Goal: Transaction & Acquisition: Purchase product/service

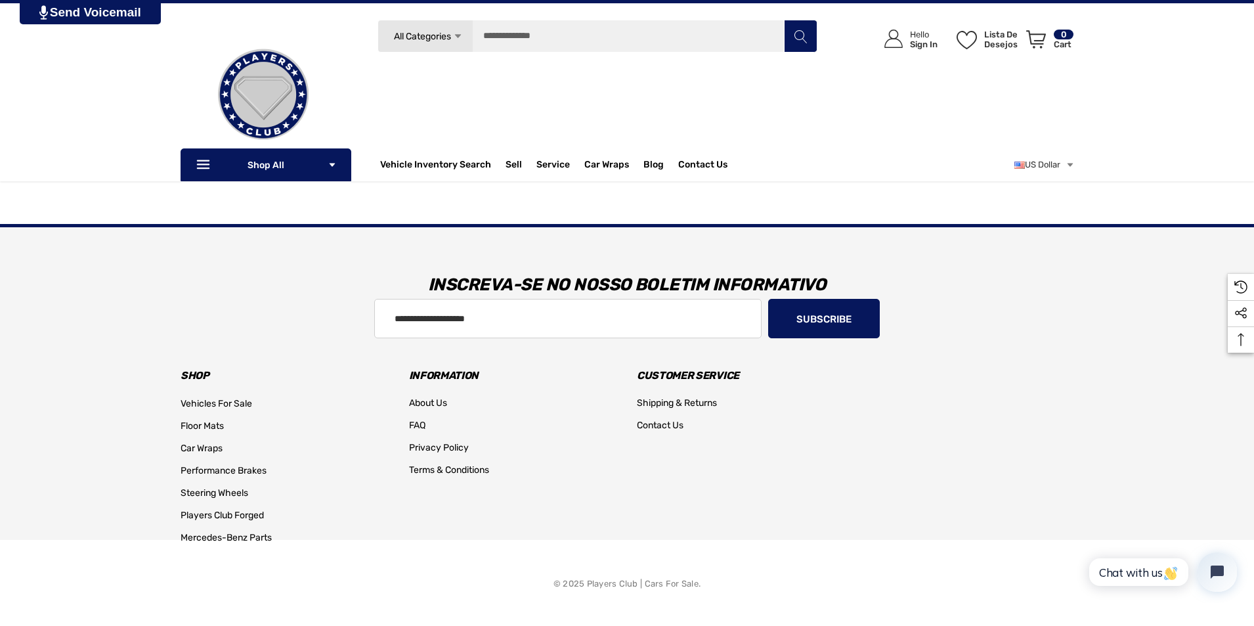
scroll to position [1352, 0]
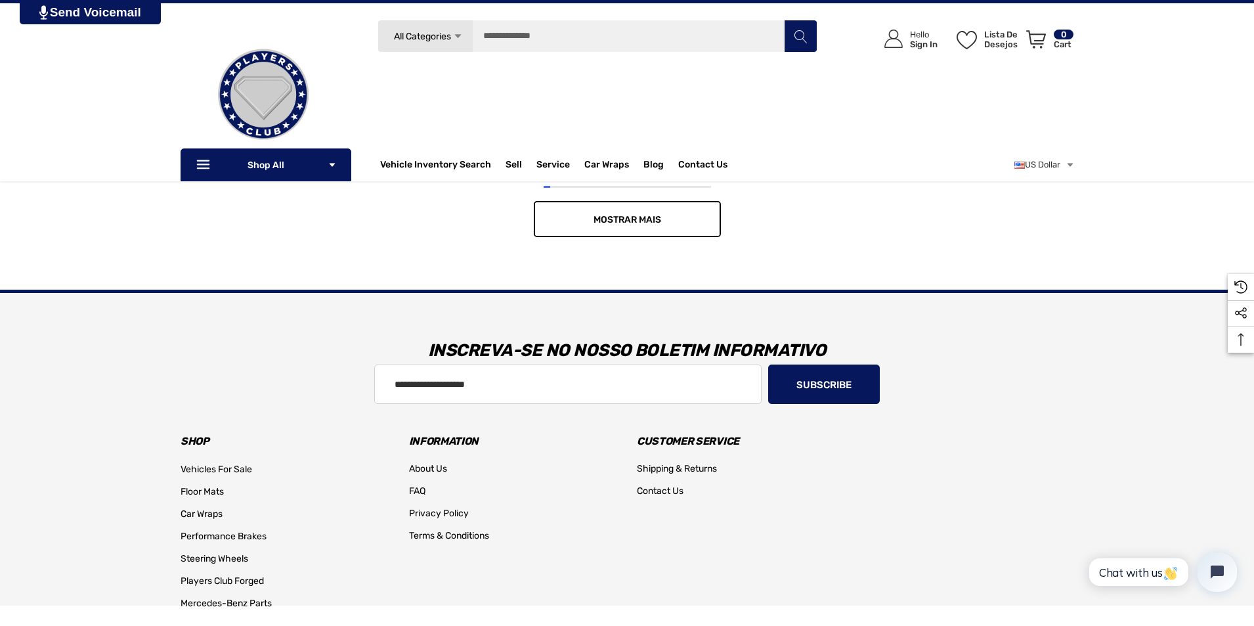
click at [626, 220] on span "Mostrar mais" at bounding box center [627, 219] width 68 height 11
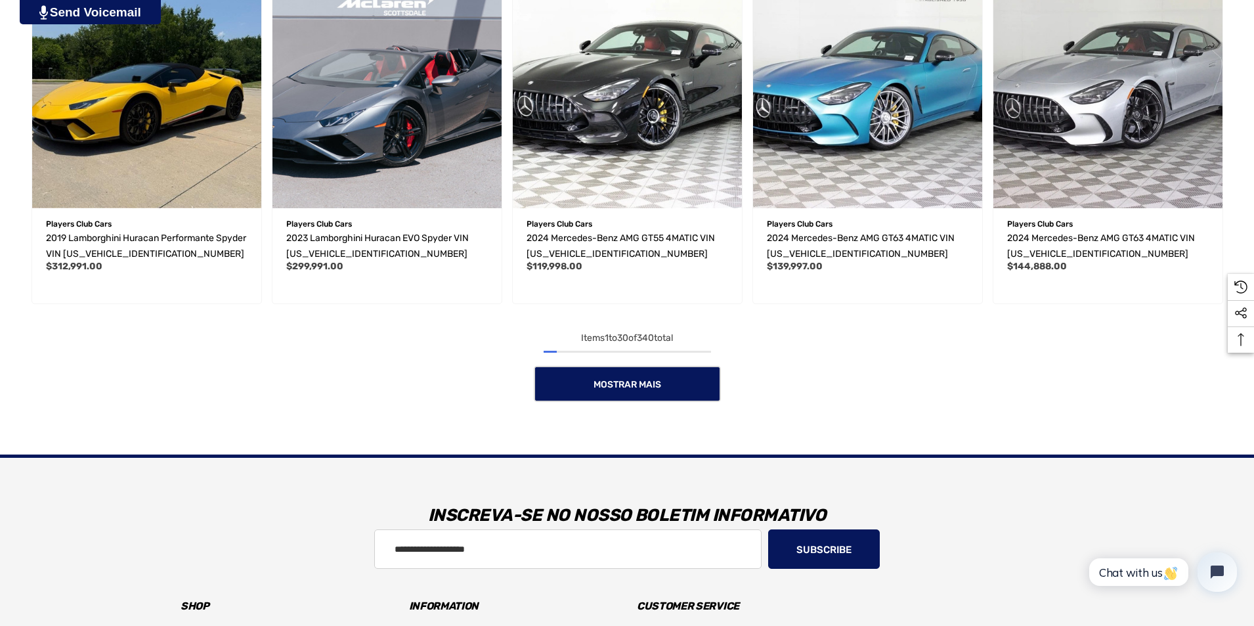
scroll to position [2271, 0]
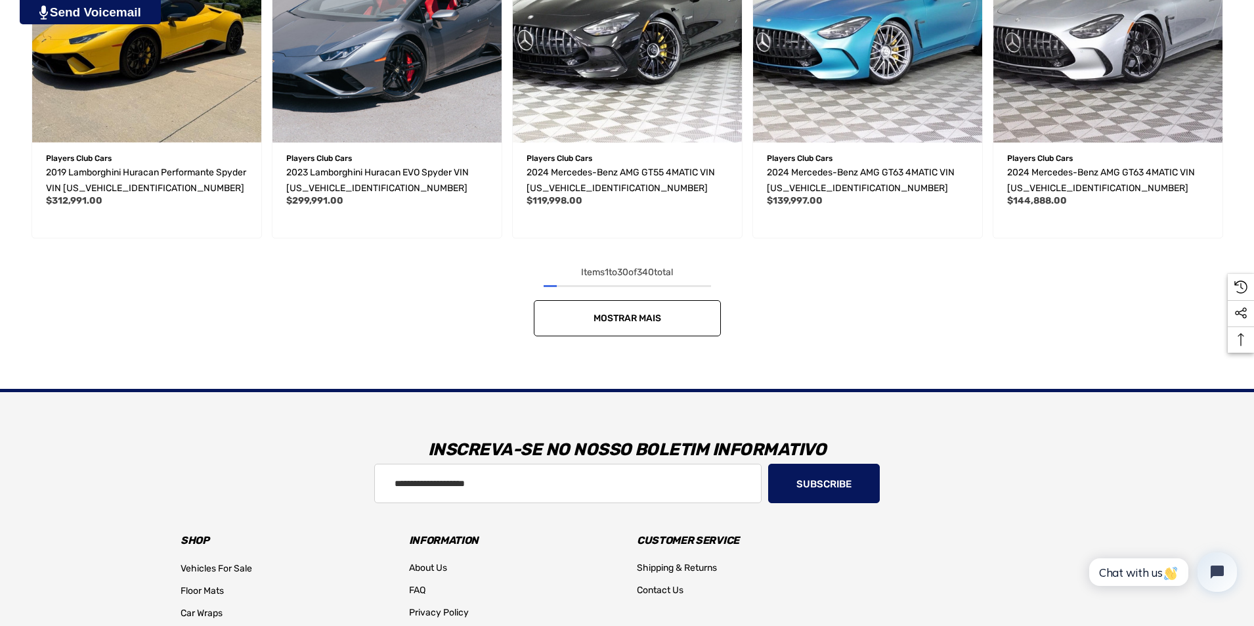
click at [673, 316] on link "Mostrar mais" at bounding box center [627, 318] width 187 height 36
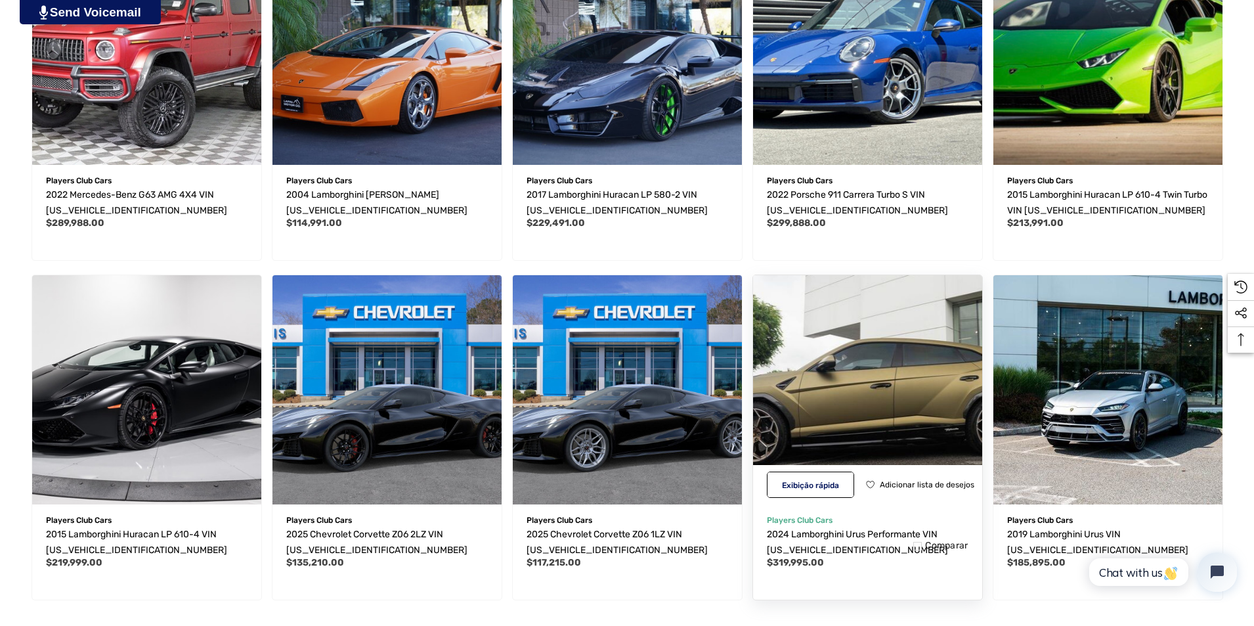
scroll to position [3190, 0]
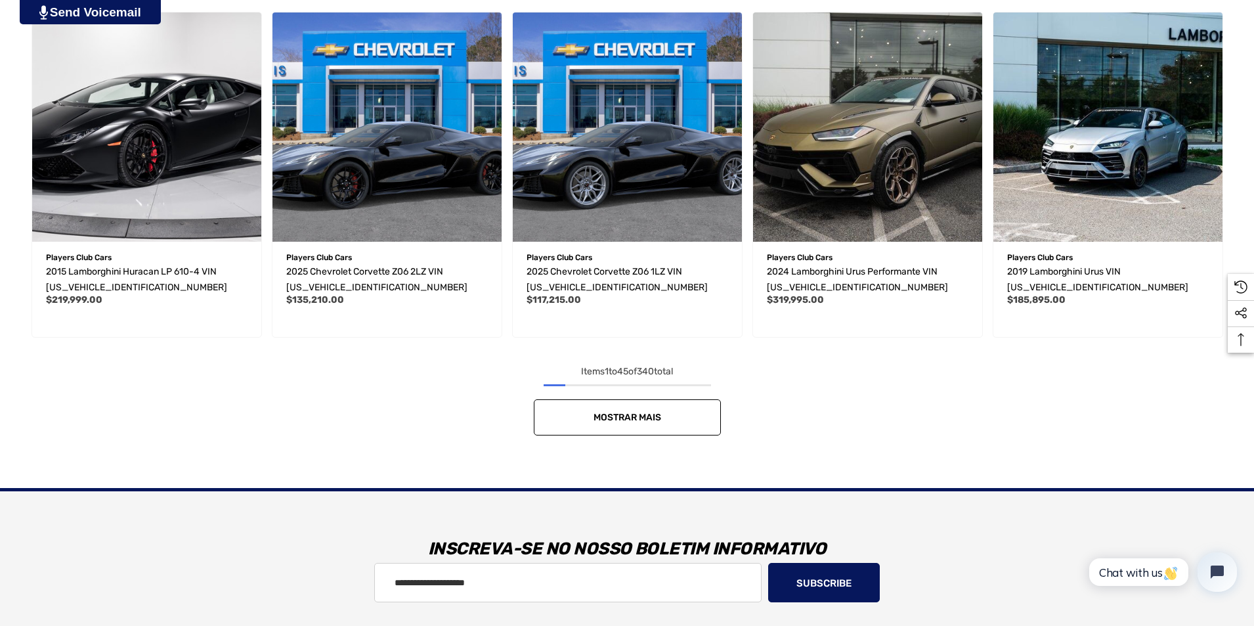
click at [651, 412] on span "Mostrar mais" at bounding box center [627, 417] width 68 height 11
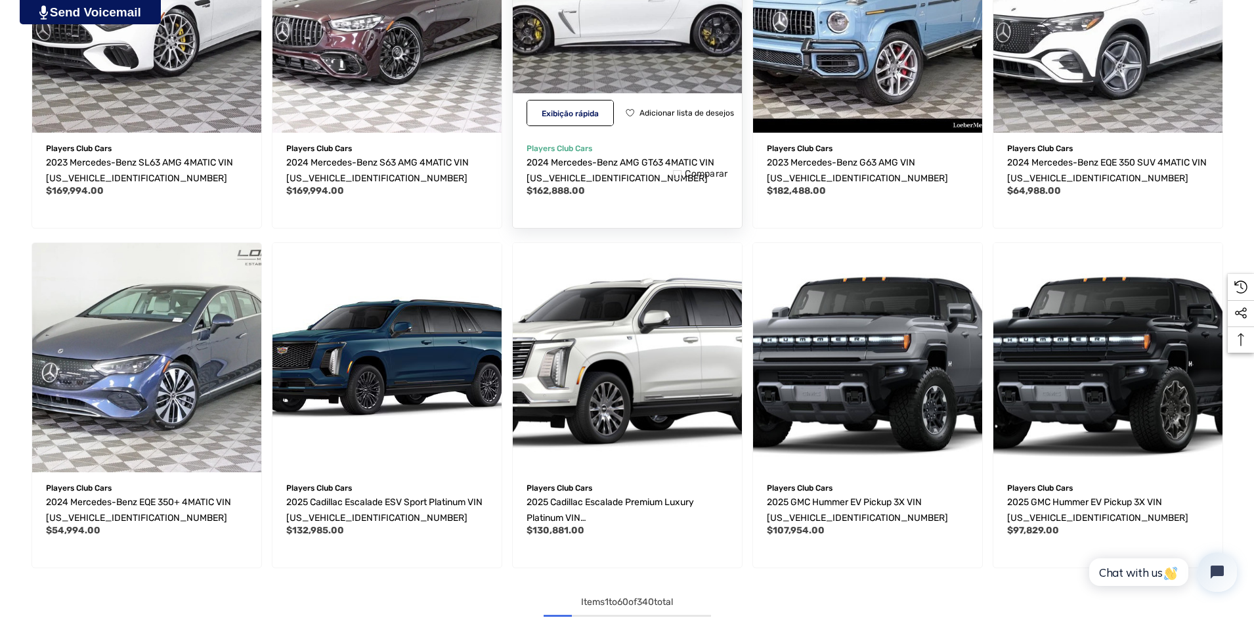
scroll to position [4306, 0]
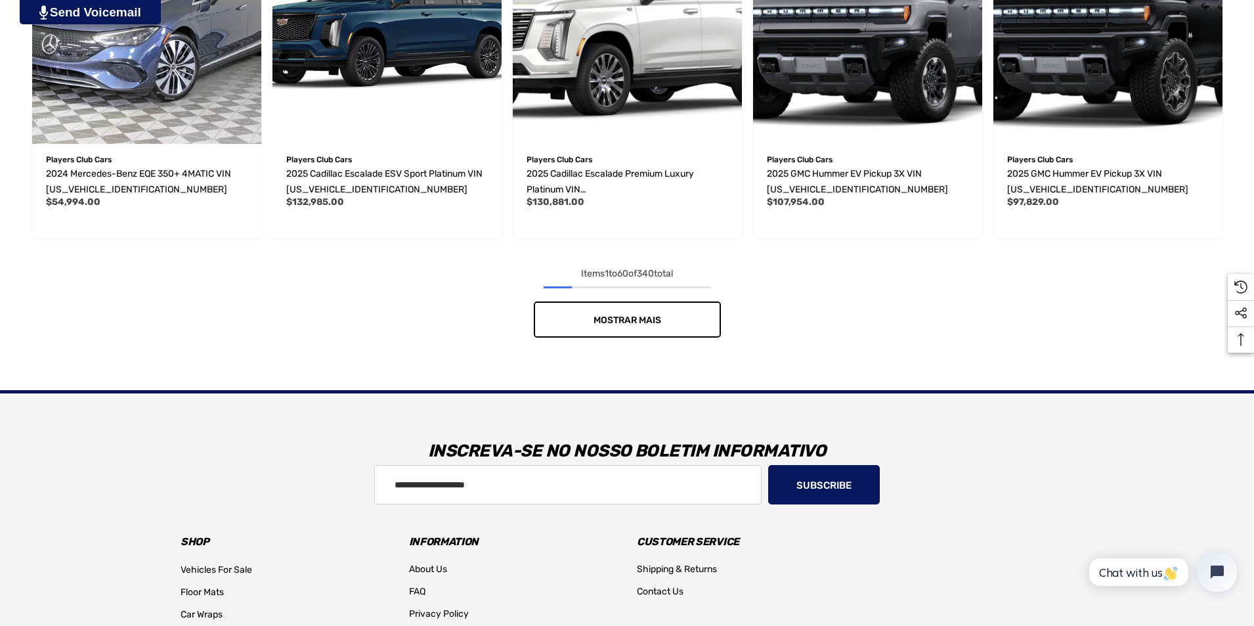
click at [638, 321] on span "Mostrar mais" at bounding box center [627, 319] width 68 height 11
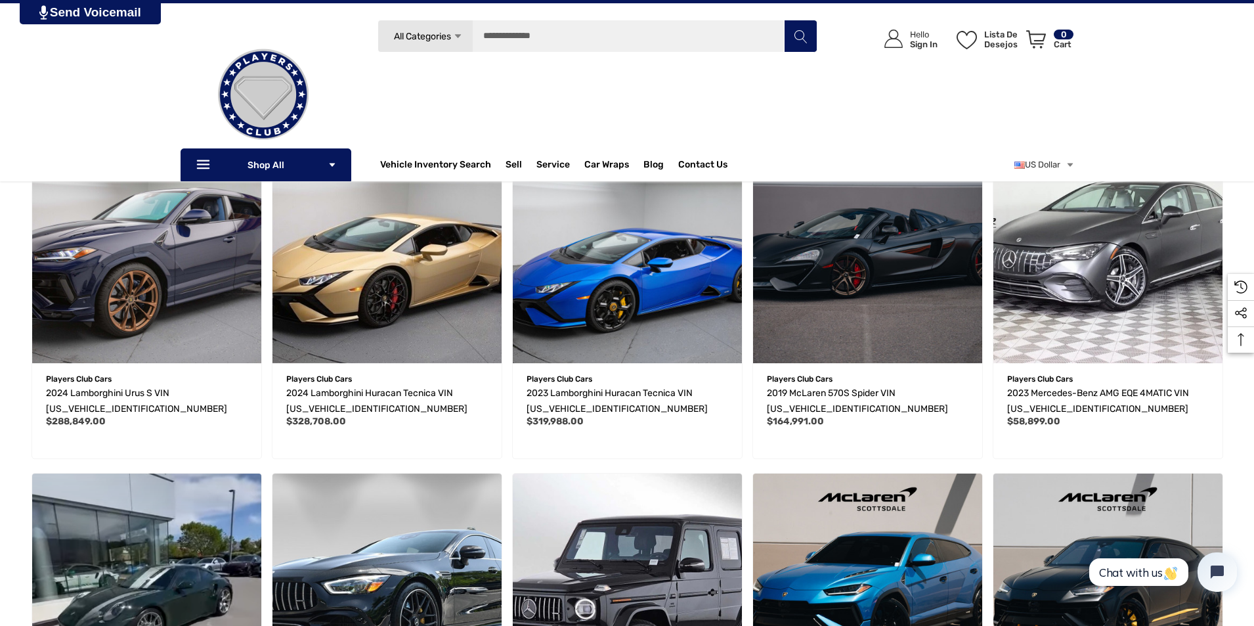
scroll to position [4700, 0]
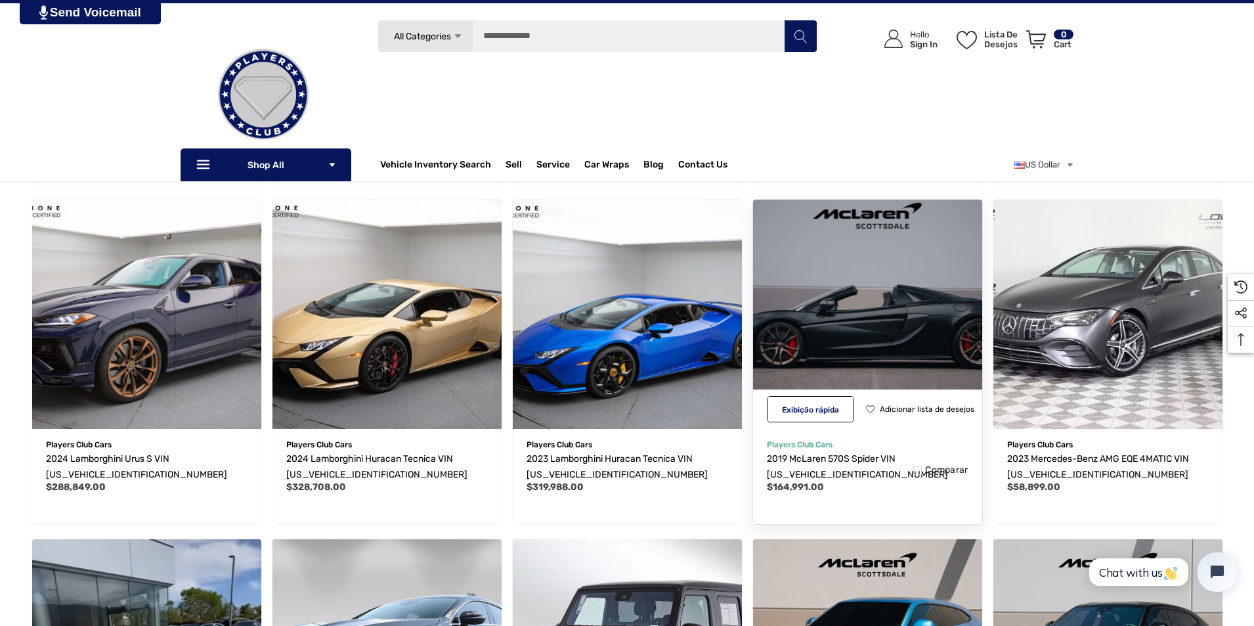
click at [898, 255] on img "2019 McLaren 570S Spider VIN SBM13FAA3KW006209,$164,991.00\a" at bounding box center [867, 314] width 252 height 252
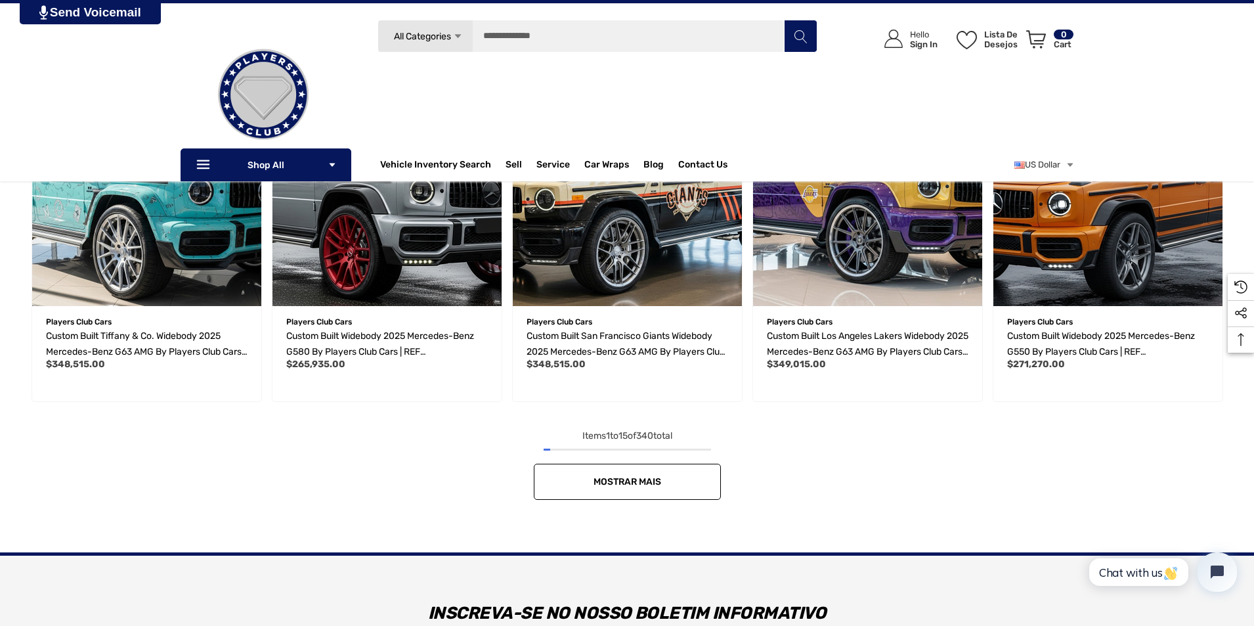
click at [618, 481] on span "Mostrar mais" at bounding box center [627, 481] width 68 height 11
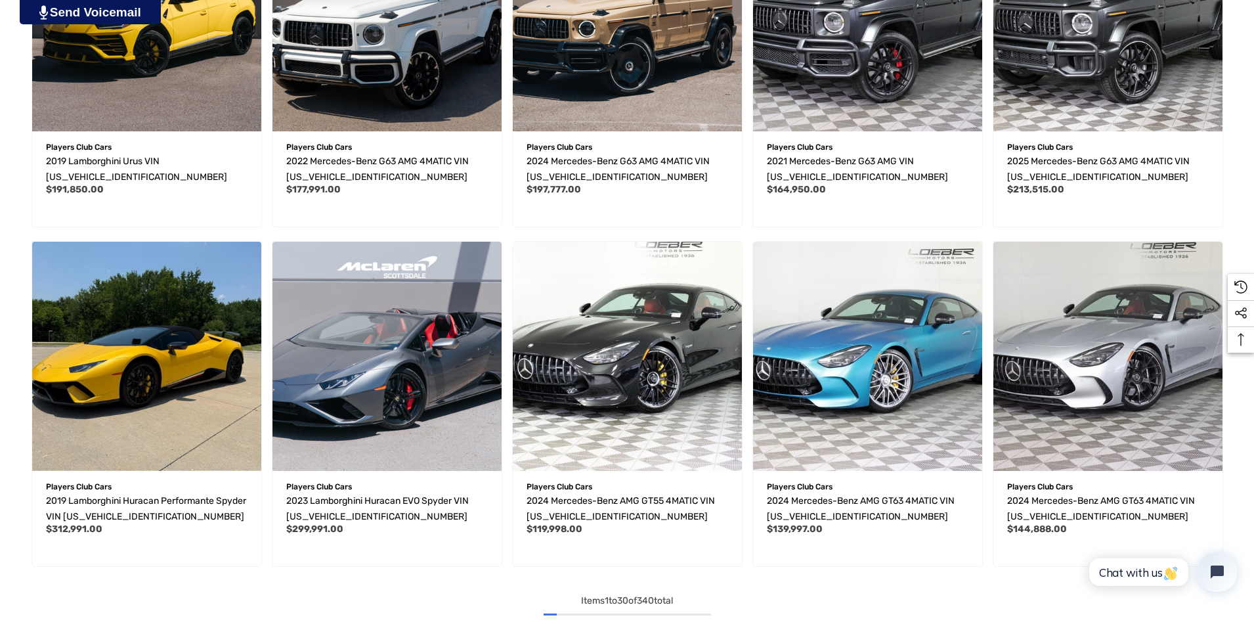
scroll to position [2337, 0]
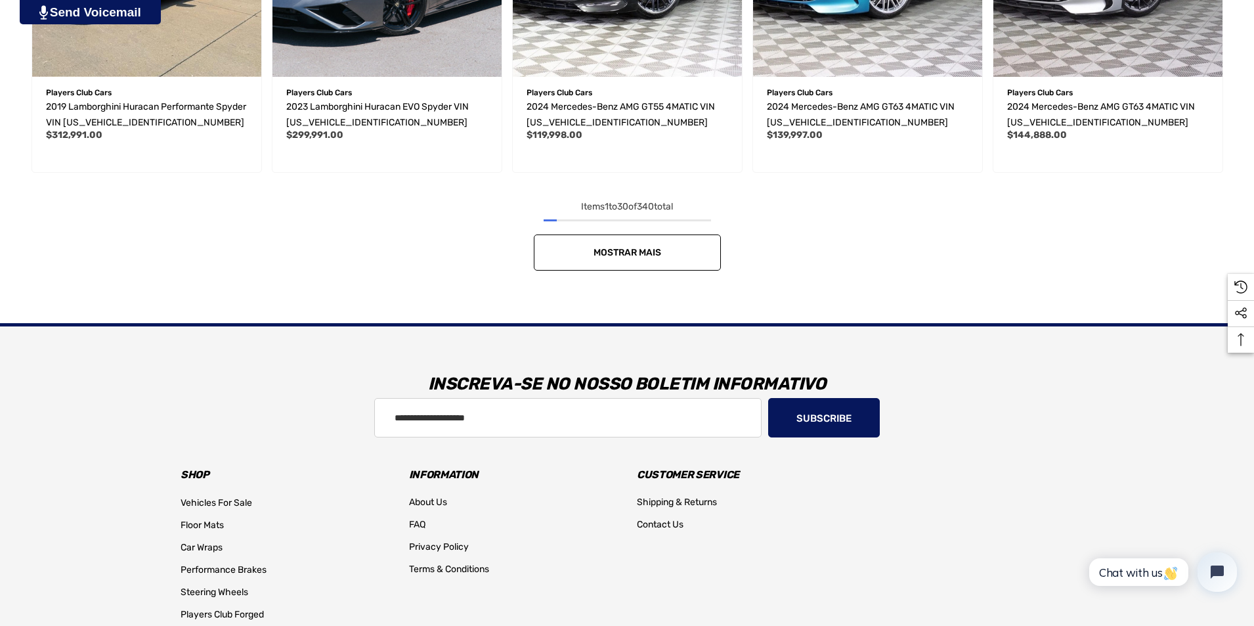
click at [683, 261] on link "Mostrar mais" at bounding box center [627, 252] width 187 height 36
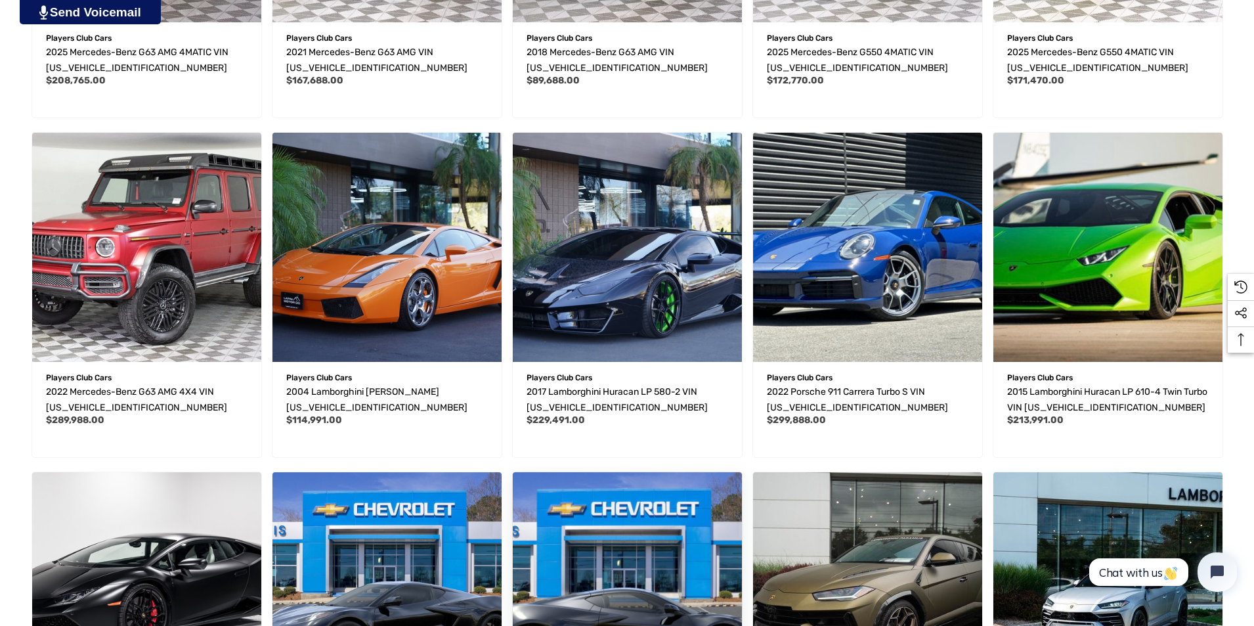
scroll to position [3124, 0]
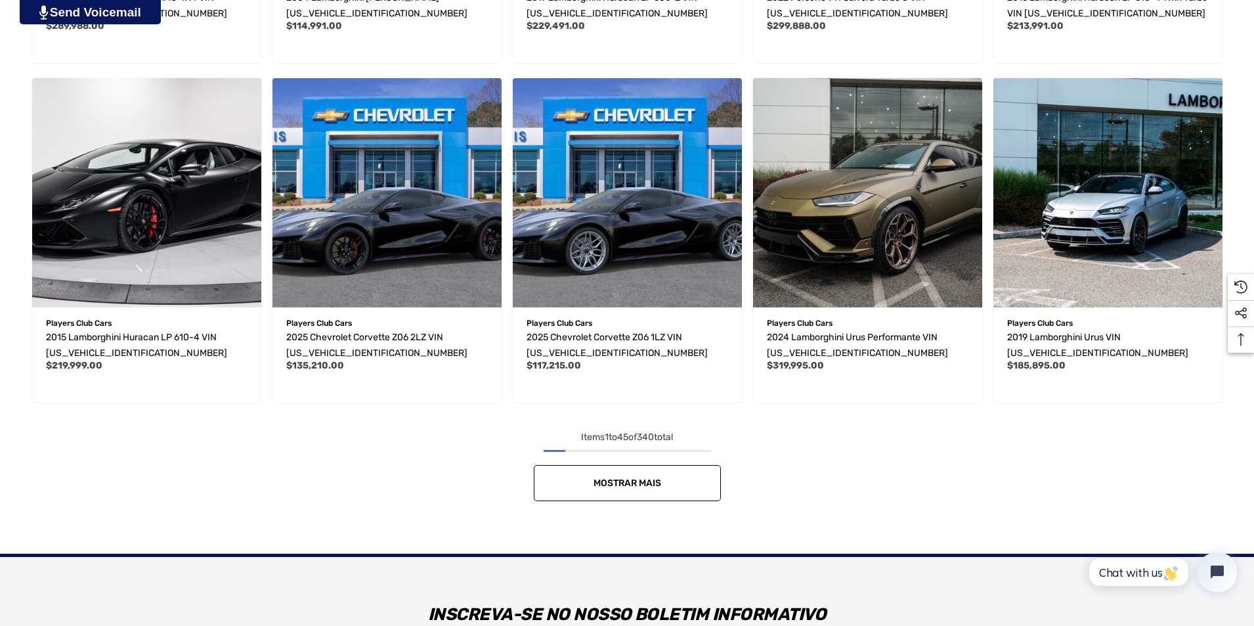
click at [672, 488] on link "Mostrar mais" at bounding box center [627, 483] width 187 height 36
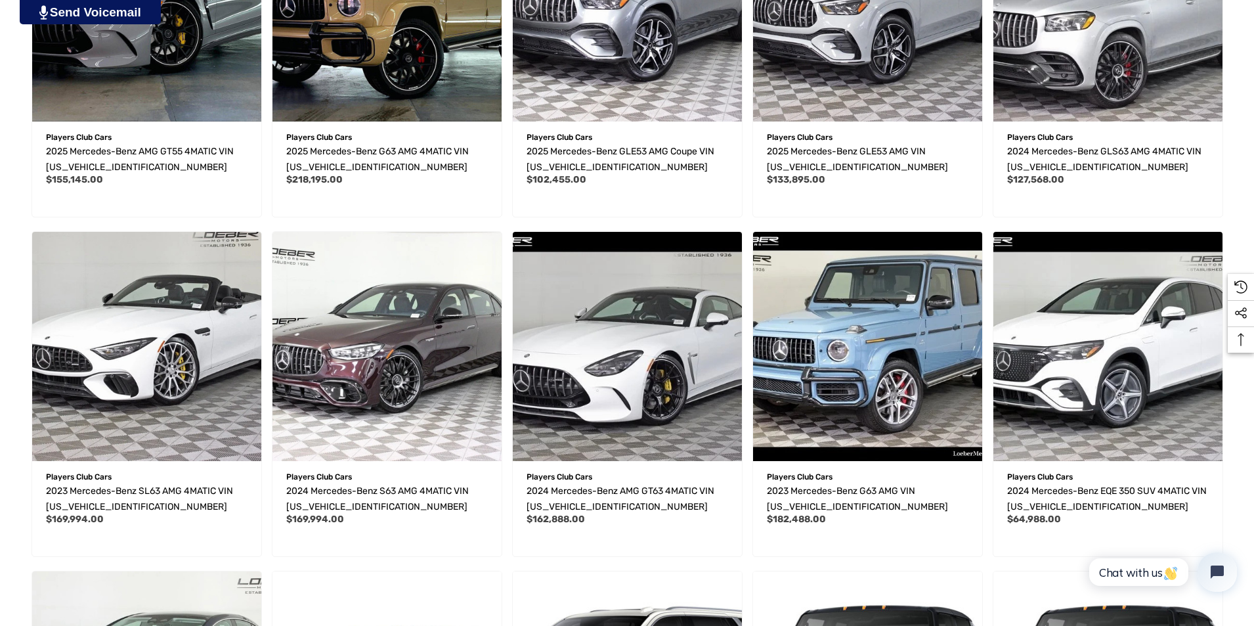
scroll to position [4109, 0]
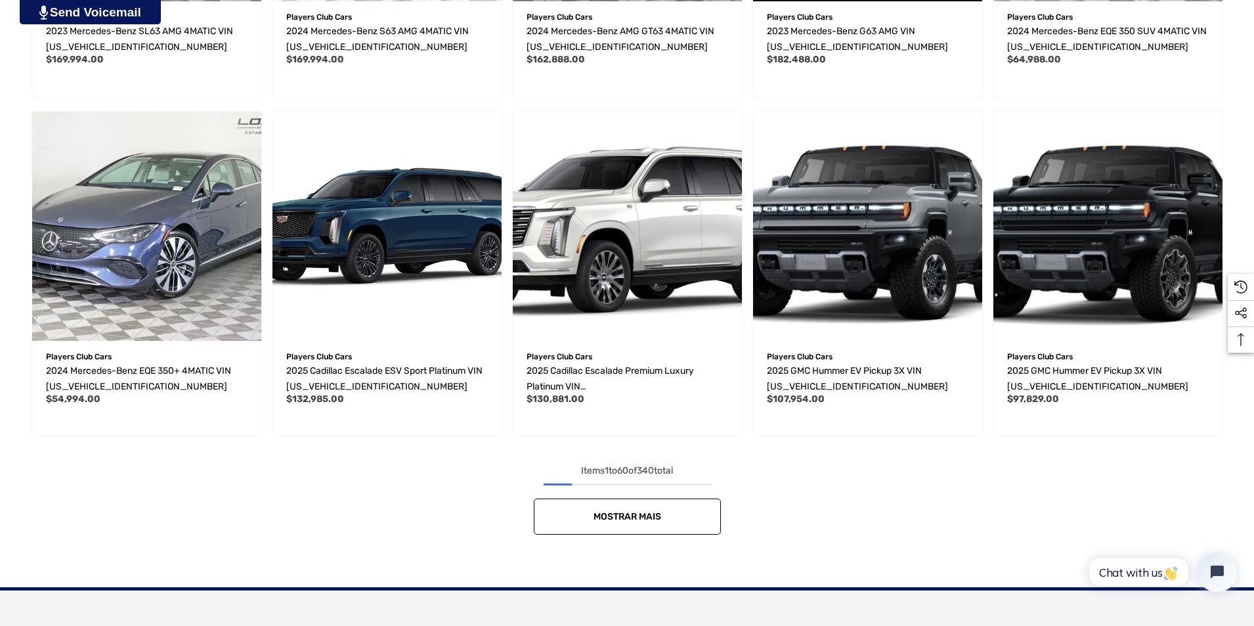
click at [654, 508] on link "Mostrar mais" at bounding box center [627, 516] width 187 height 36
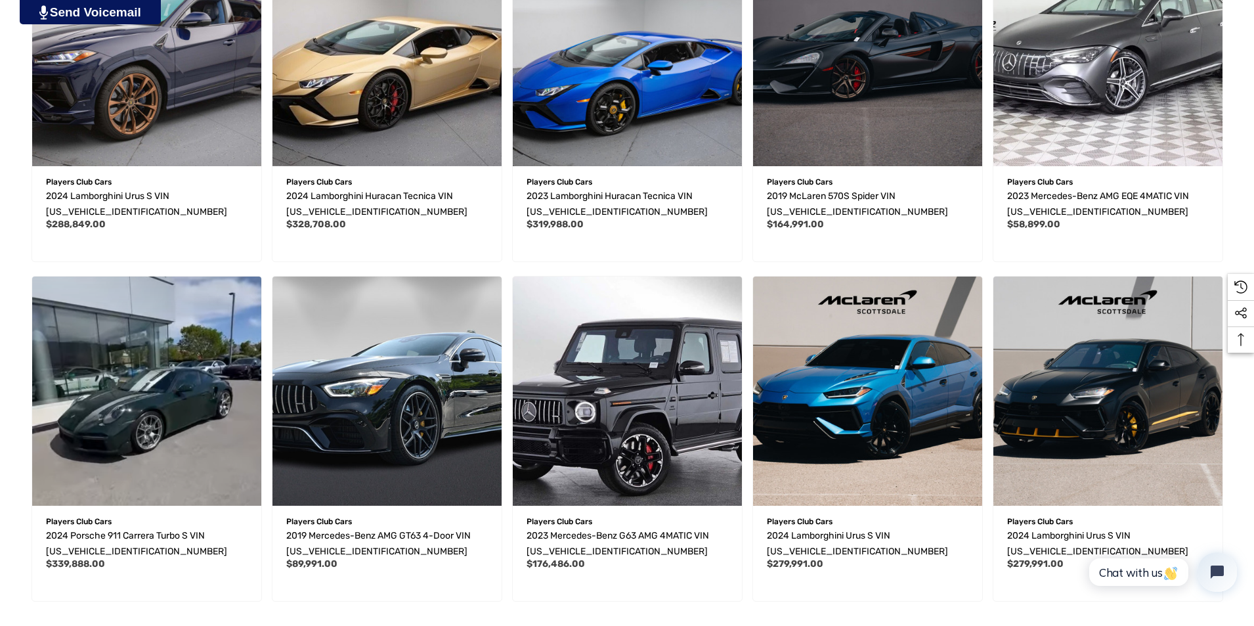
scroll to position [5422, 0]
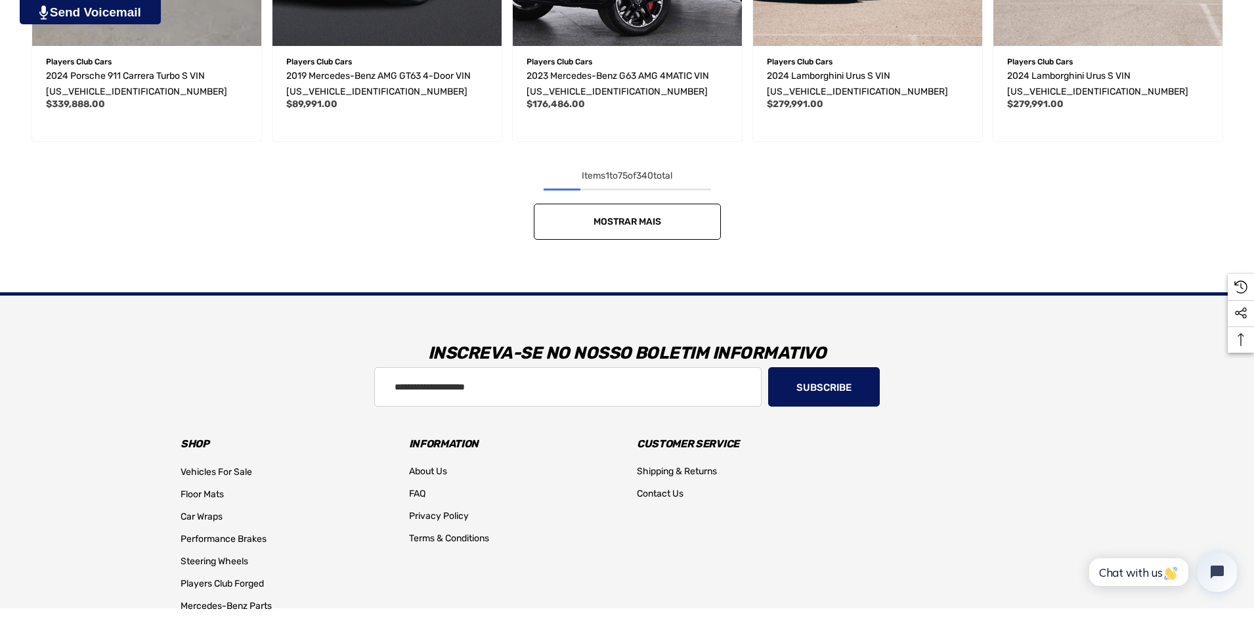
click at [638, 231] on link "Mostrar mais" at bounding box center [627, 222] width 187 height 36
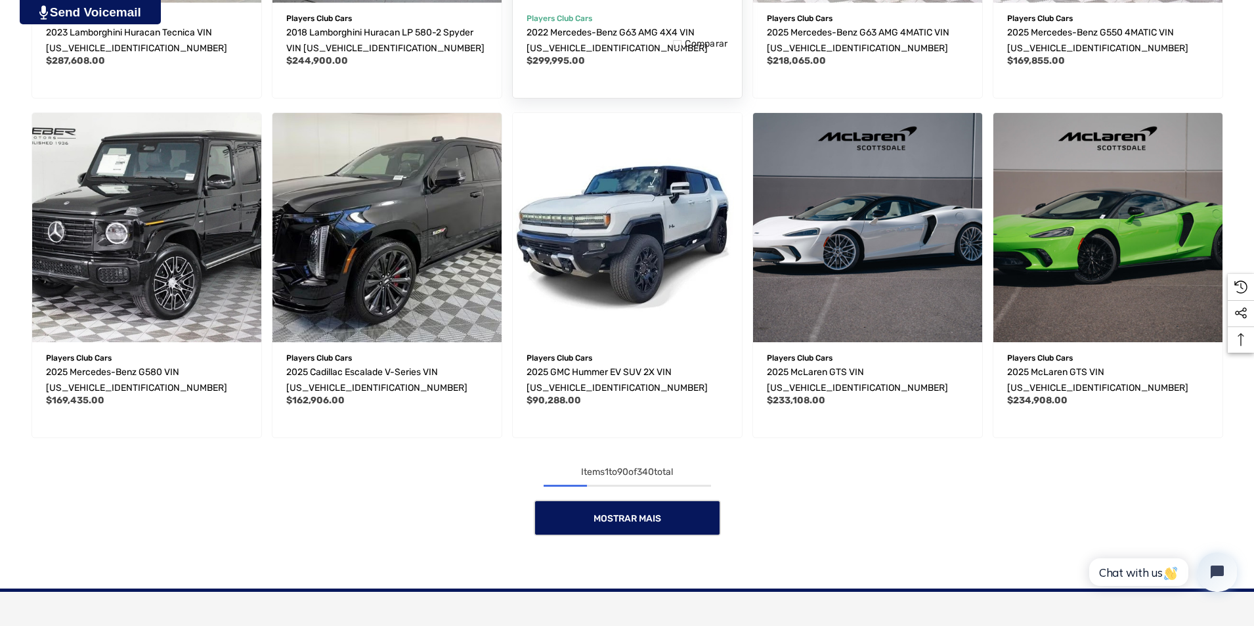
scroll to position [6210, 0]
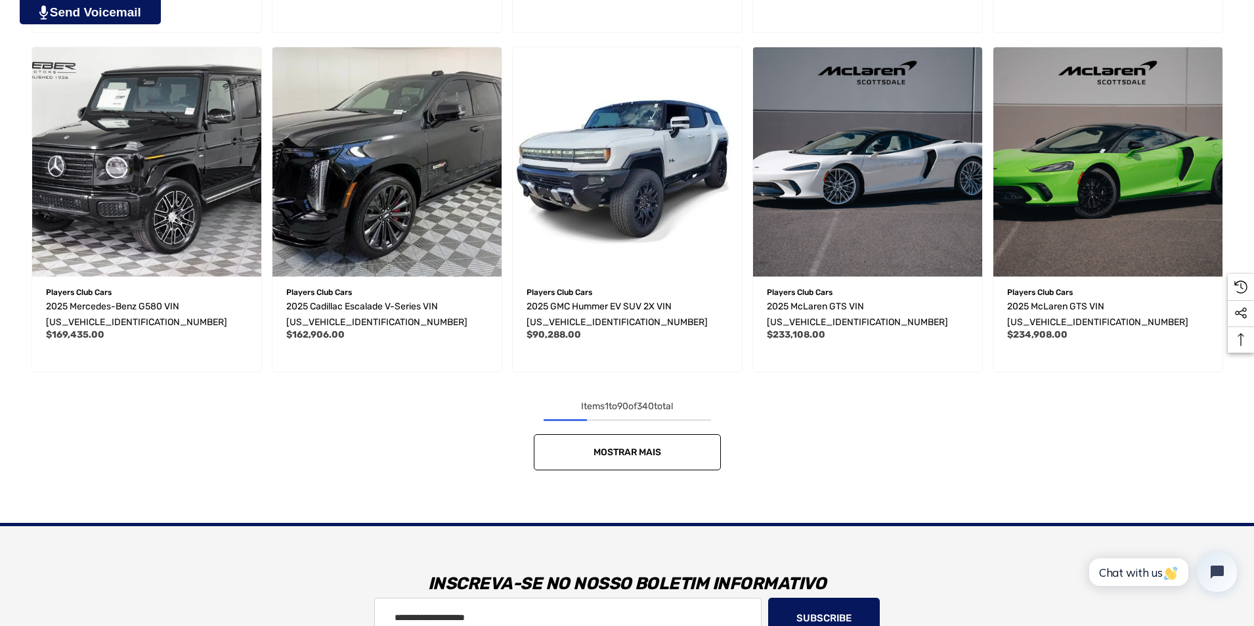
click at [658, 438] on link "Mostrar mais" at bounding box center [627, 452] width 187 height 36
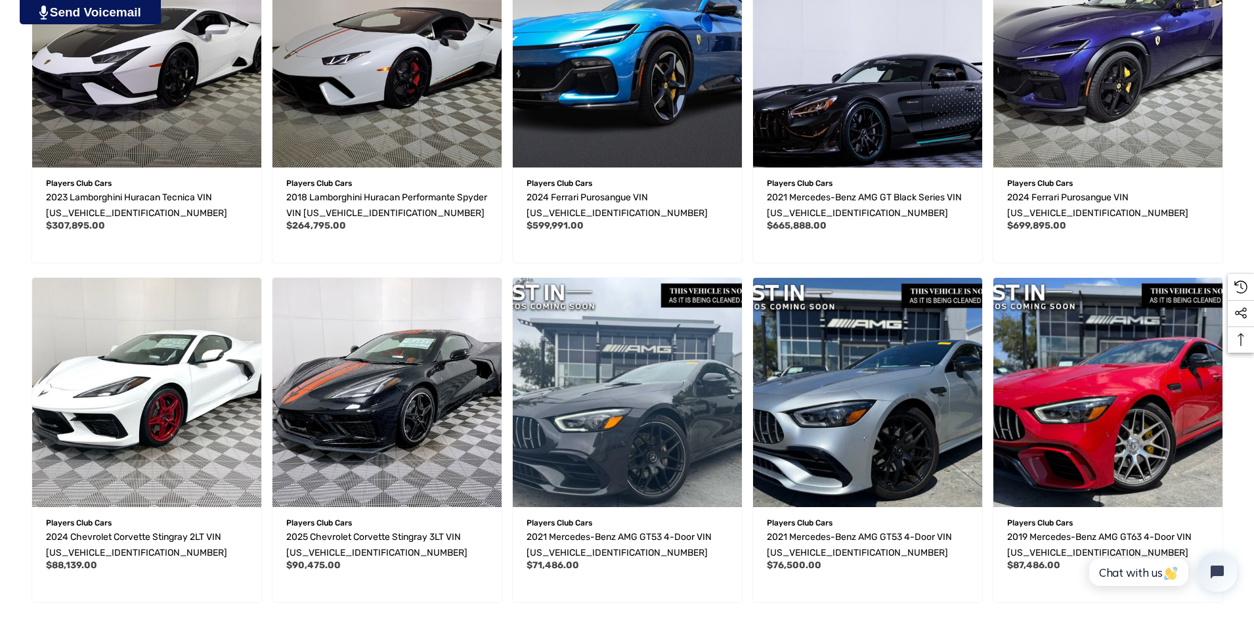
scroll to position [7392, 0]
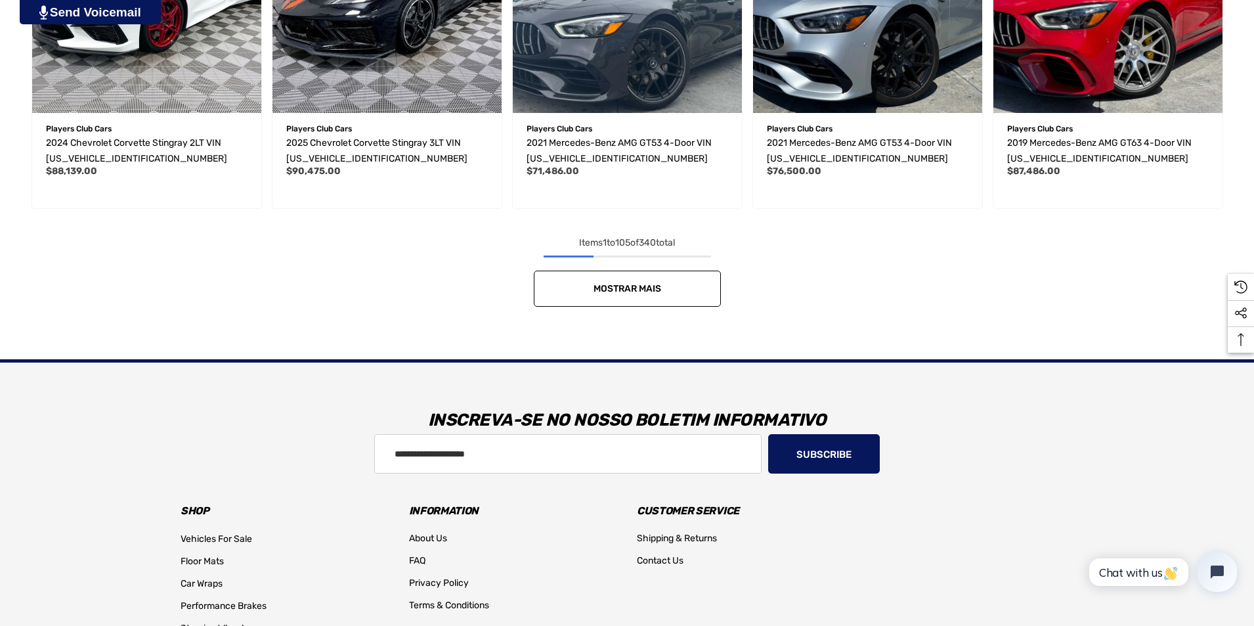
click at [644, 289] on span "Mostrar mais" at bounding box center [627, 288] width 68 height 11
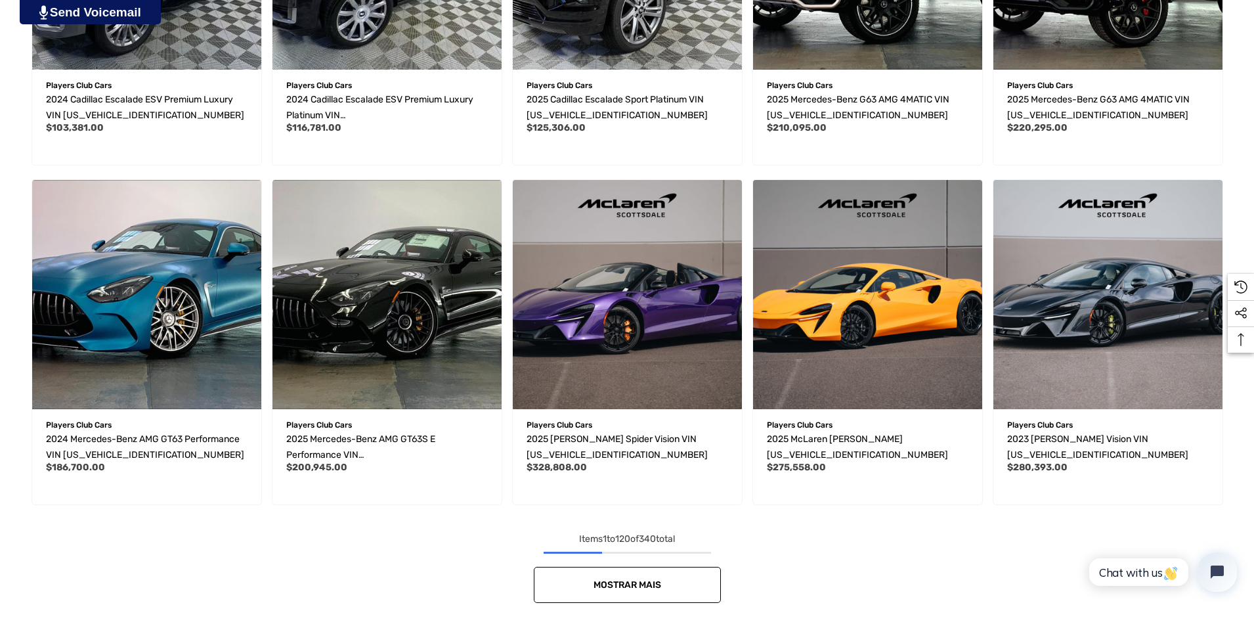
scroll to position [8442, 0]
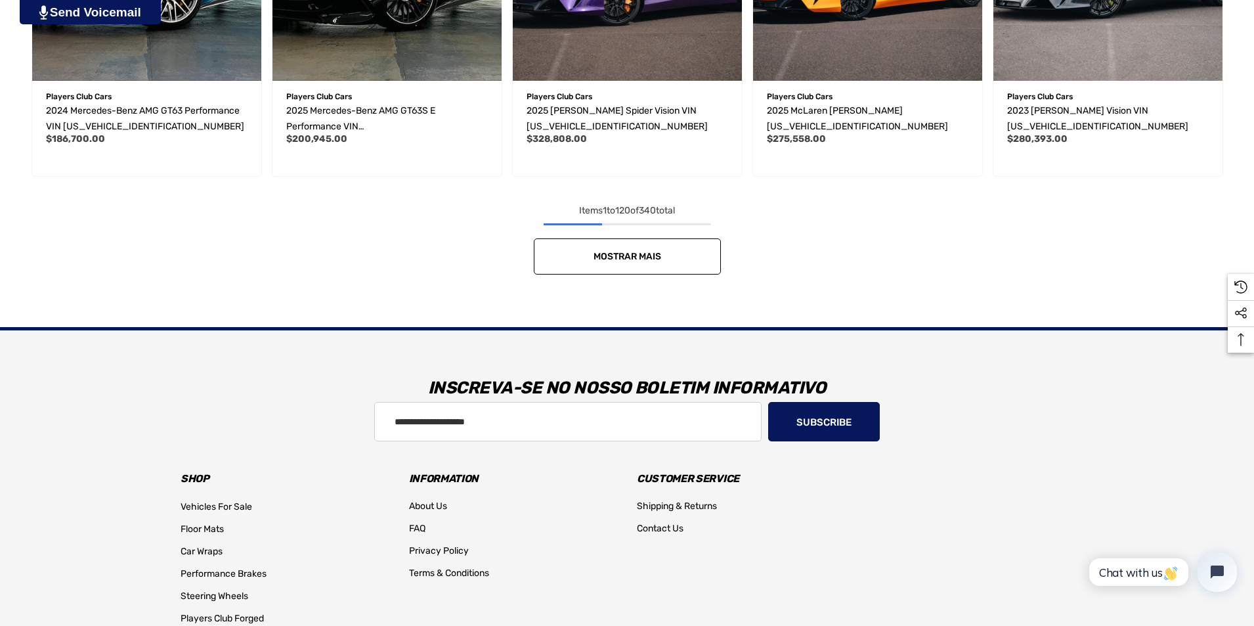
click at [639, 257] on span "Mostrar mais" at bounding box center [627, 256] width 68 height 11
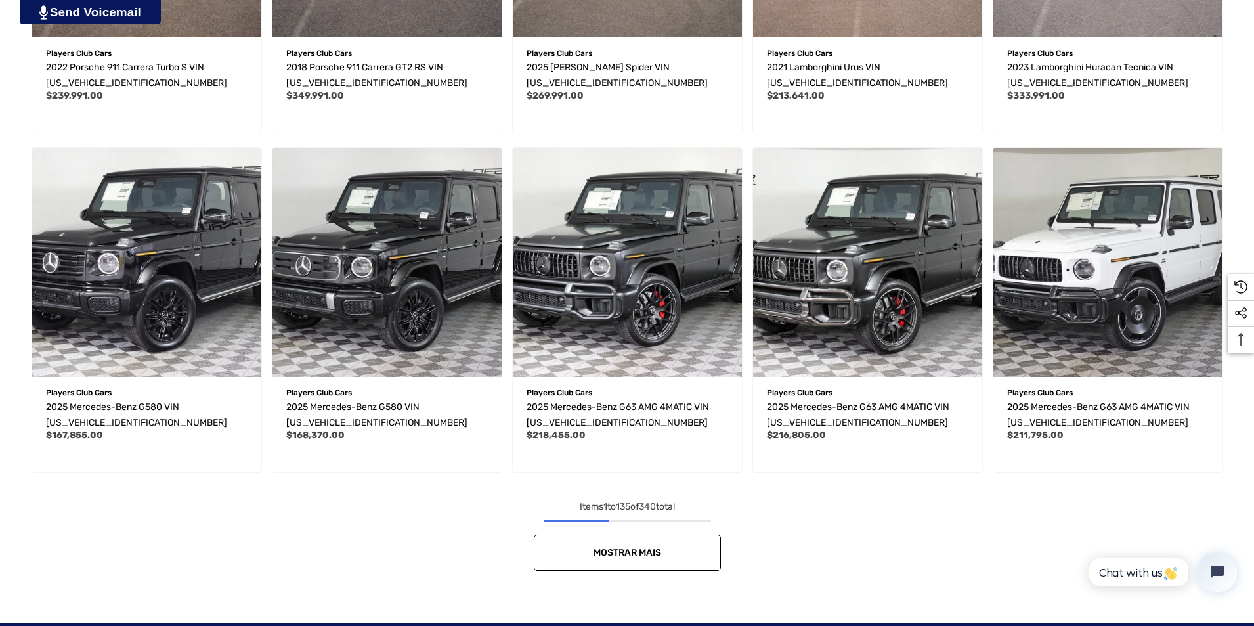
scroll to position [9558, 0]
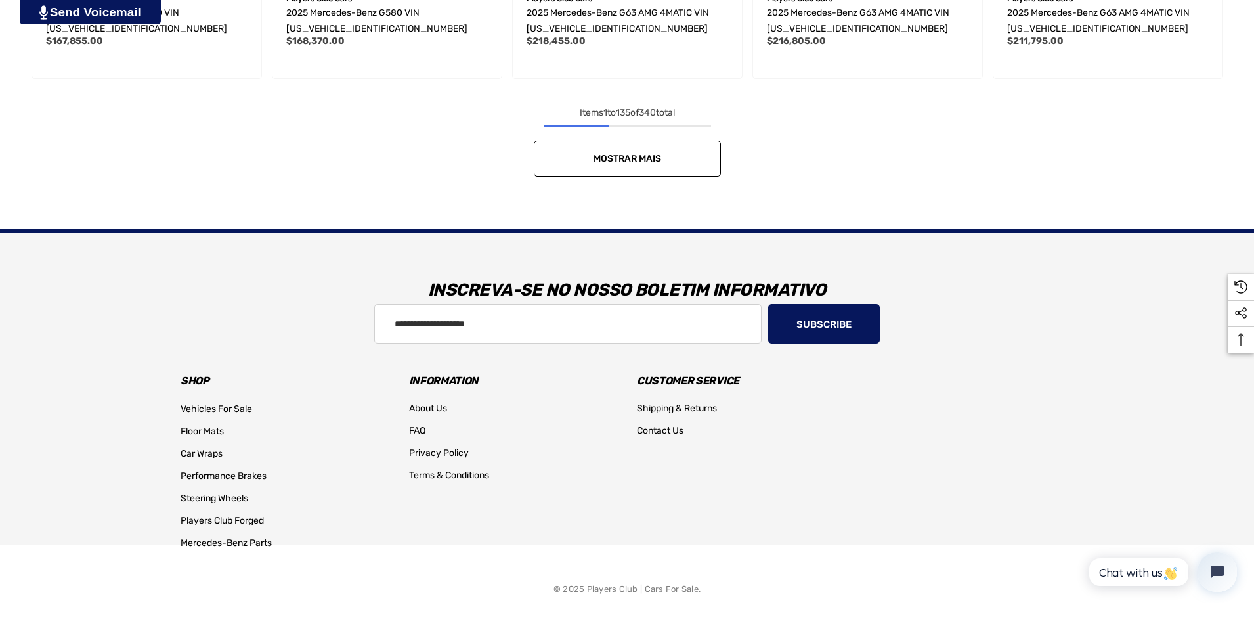
click at [637, 164] on link "Mostrar mais" at bounding box center [627, 158] width 187 height 36
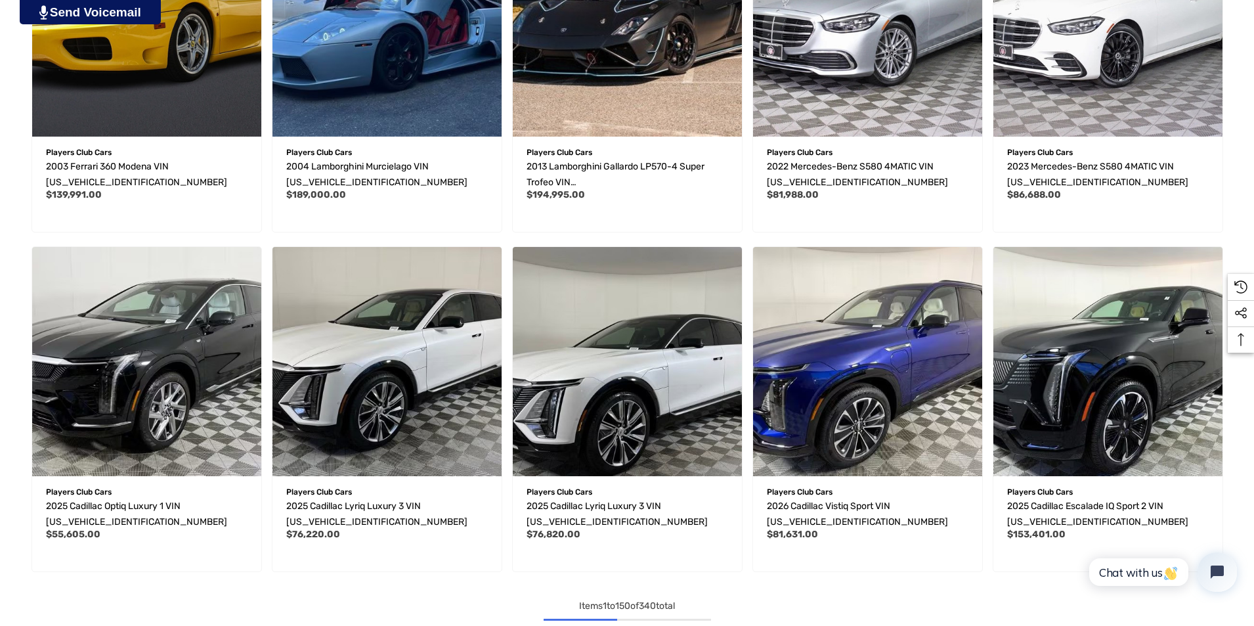
scroll to position [10149, 0]
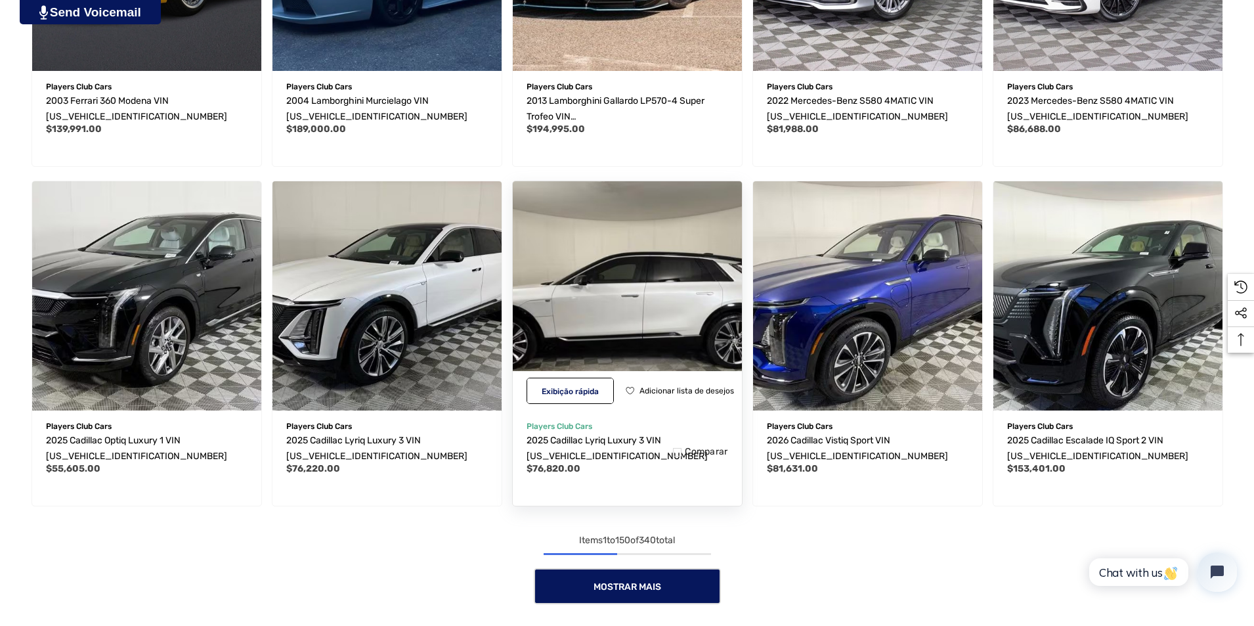
click at [645, 326] on img "2025 Cadillac Lyriq Luxury 3 VIN 1GYKPTRK6SZ308745,$76,820.00\a" at bounding box center [627, 295] width 252 height 252
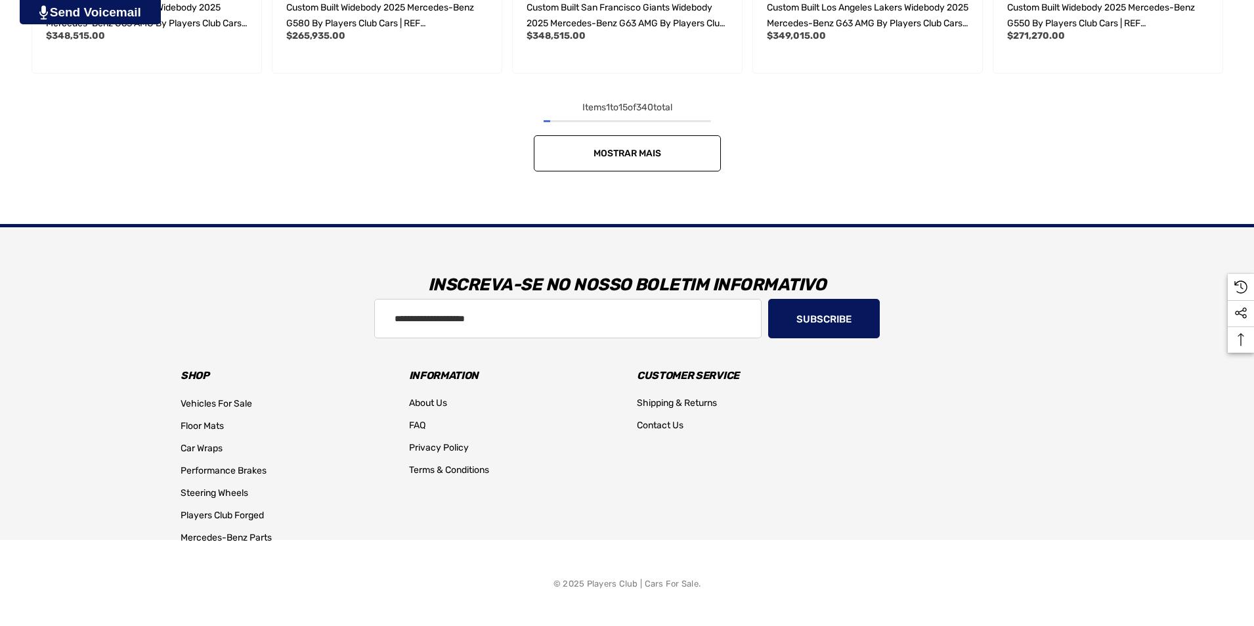
click at [651, 143] on link "Mostrar mais" at bounding box center [627, 153] width 187 height 36
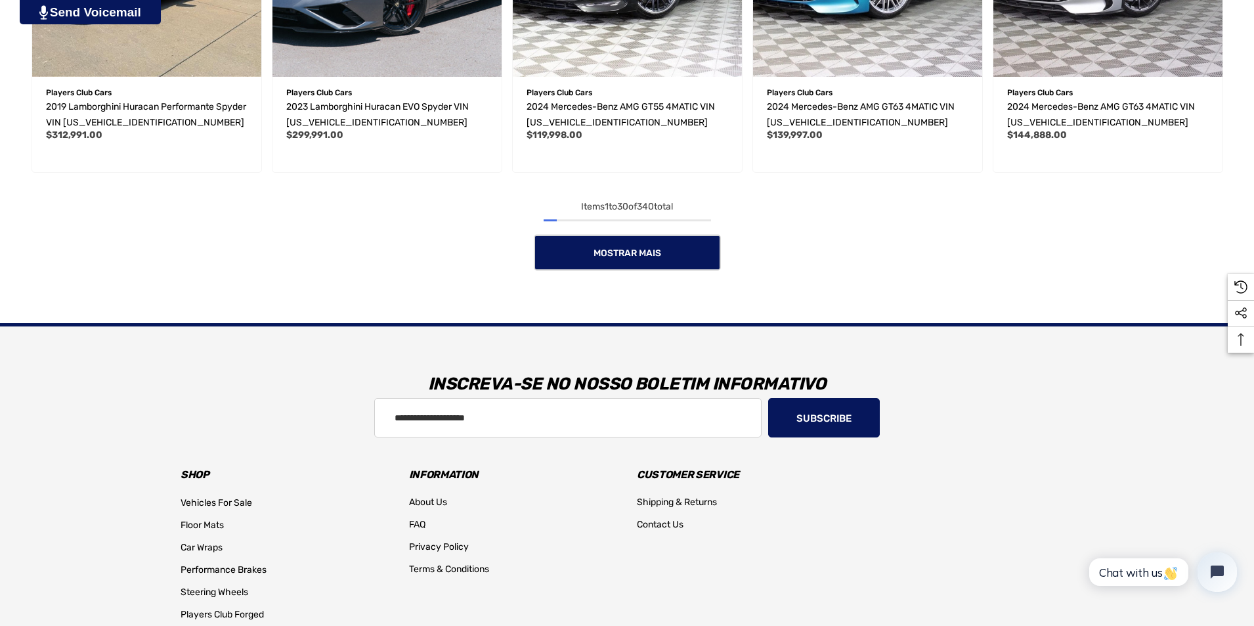
scroll to position [2436, 0]
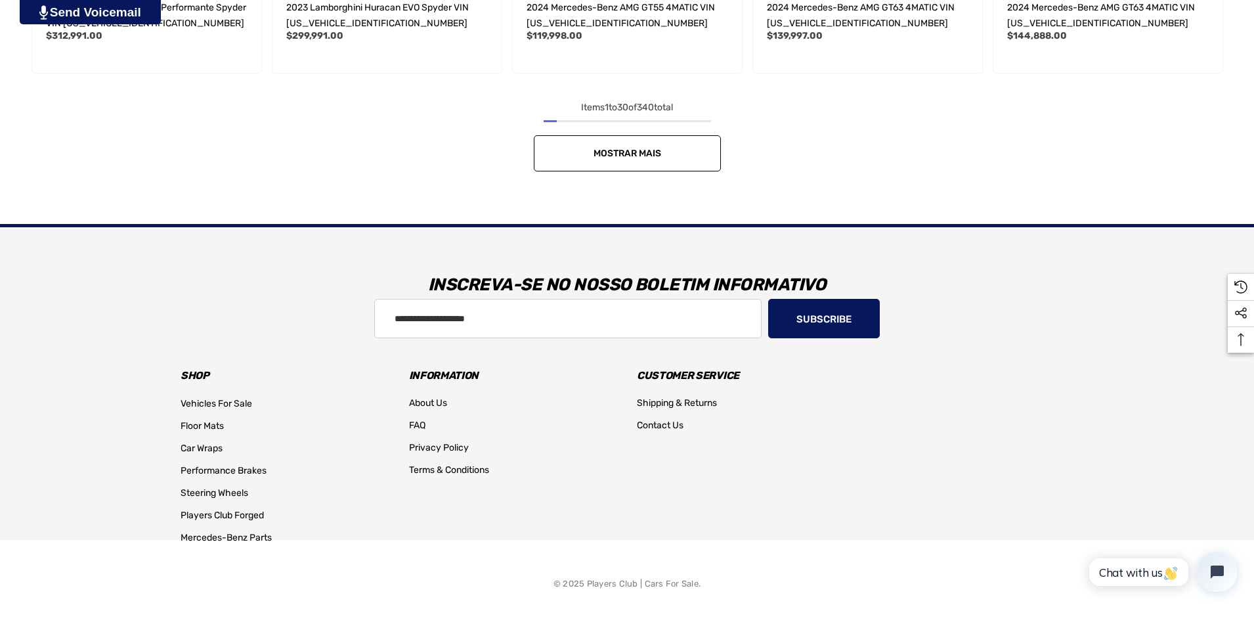
click at [630, 140] on link "Mostrar mais" at bounding box center [627, 153] width 187 height 36
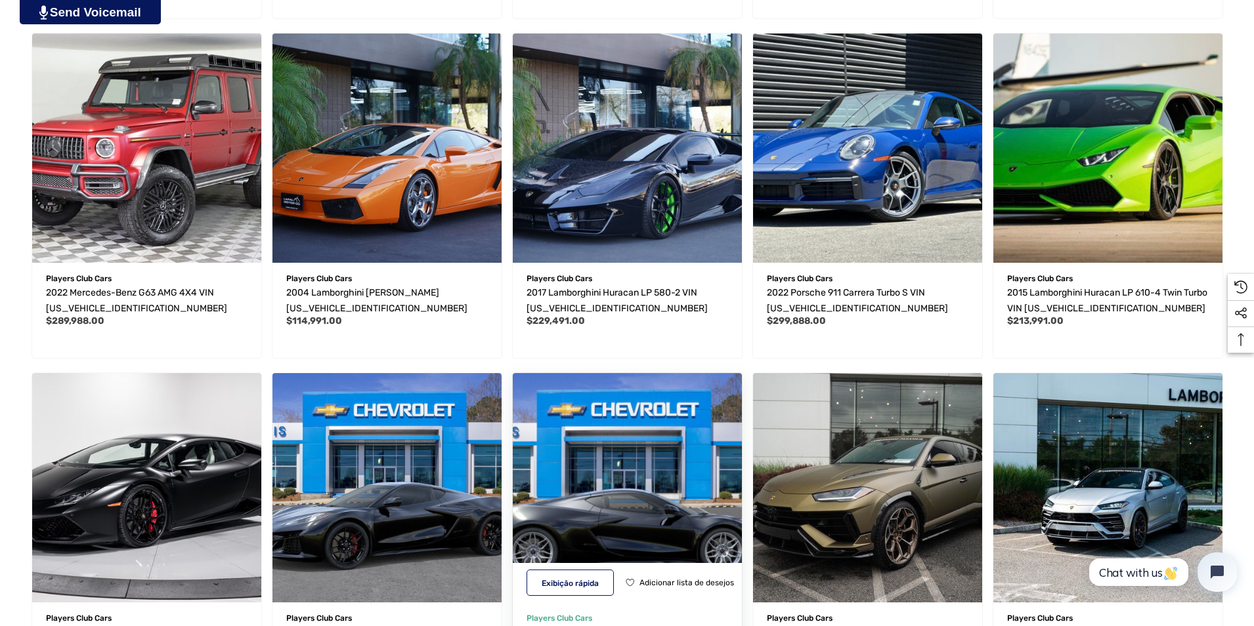
scroll to position [3223, 0]
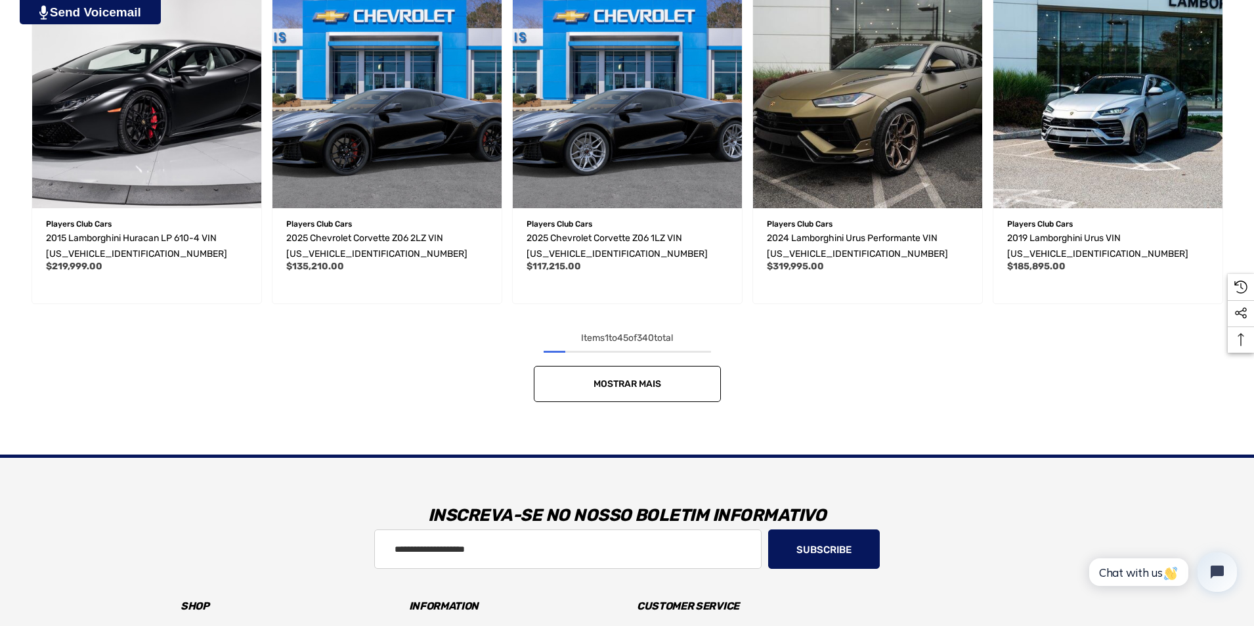
click at [643, 386] on span "Mostrar mais" at bounding box center [627, 383] width 68 height 11
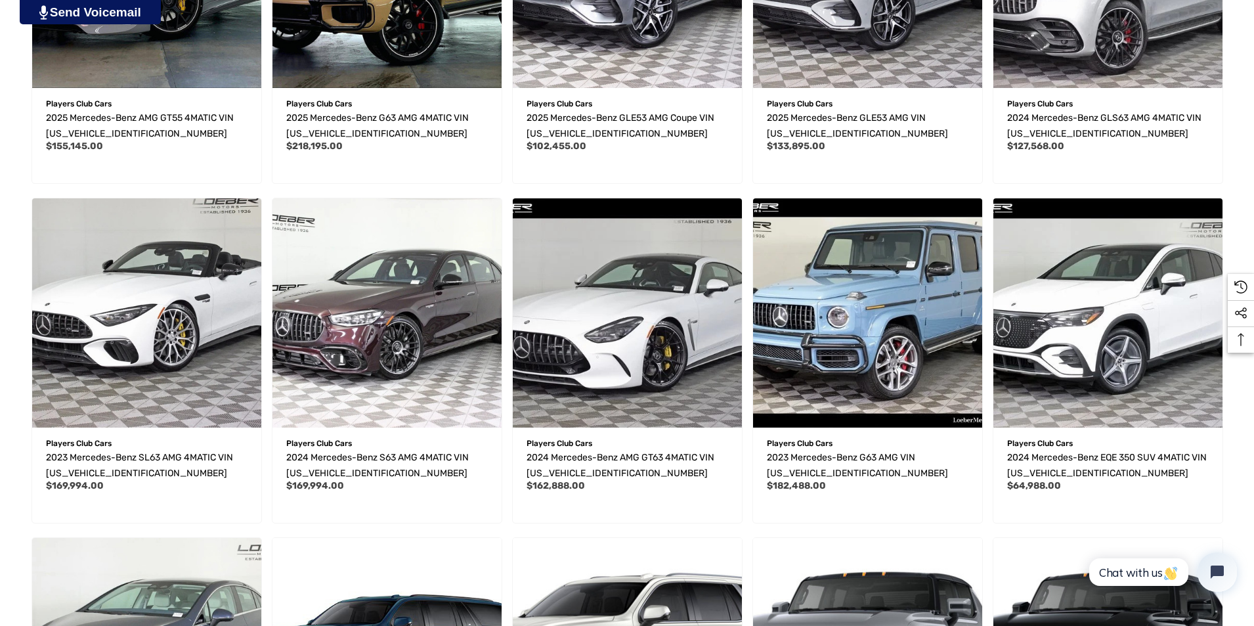
scroll to position [4143, 0]
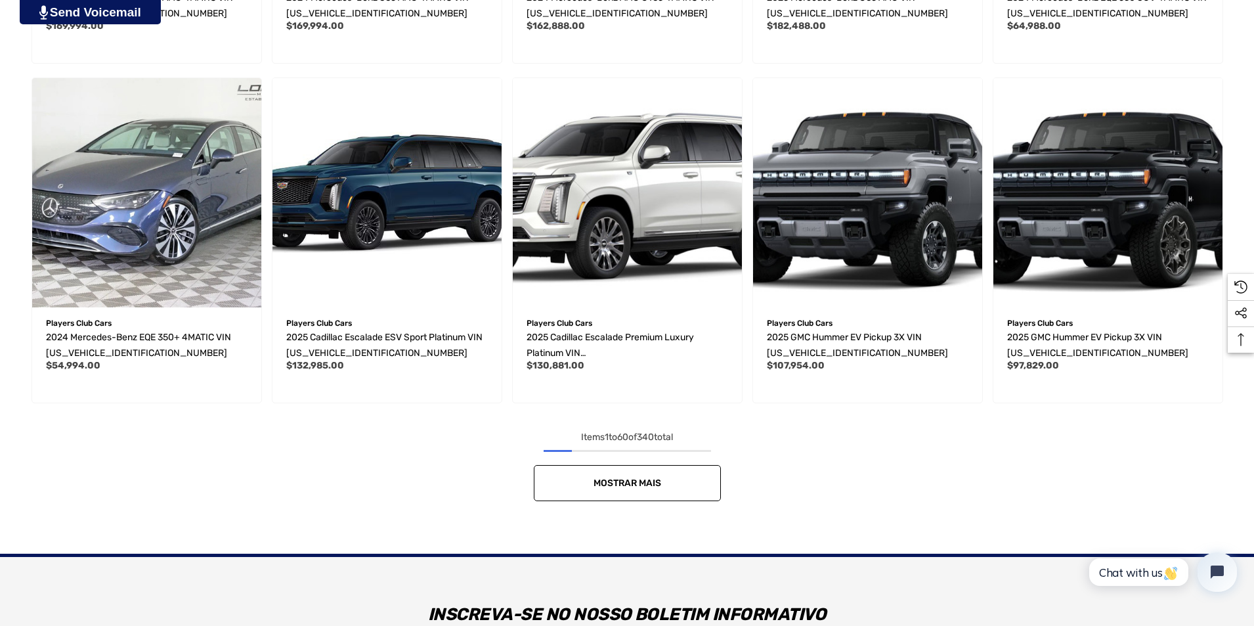
click at [672, 482] on link "Mostrar mais" at bounding box center [627, 483] width 187 height 36
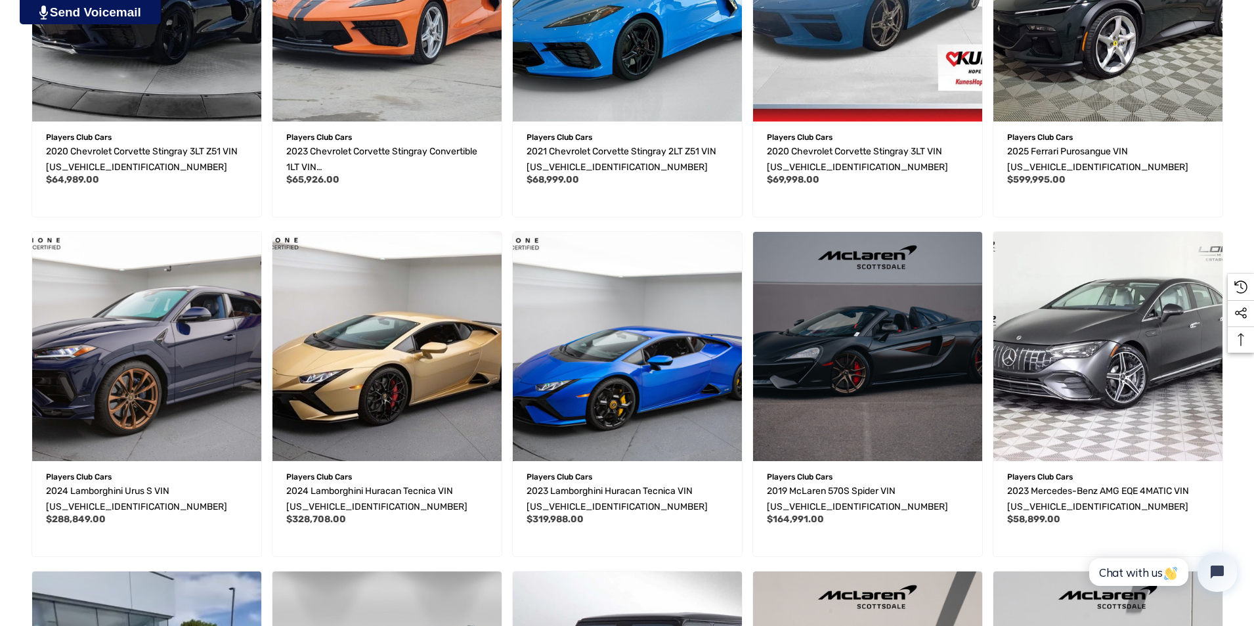
scroll to position [5127, 0]
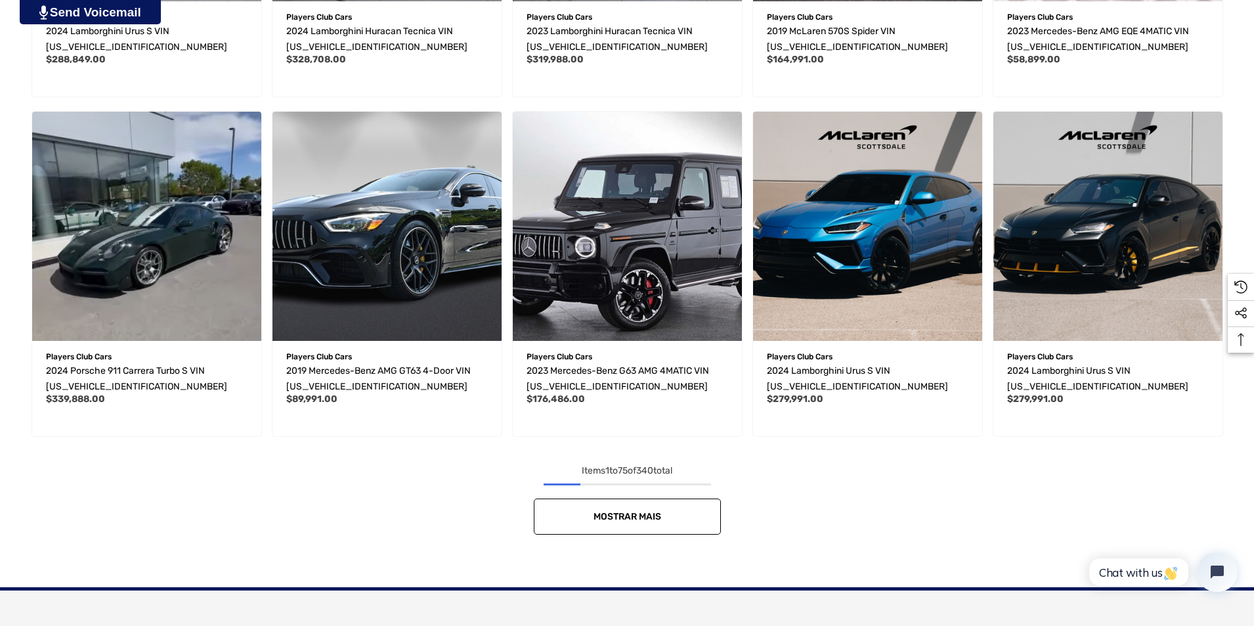
click at [666, 510] on link "Mostrar mais" at bounding box center [627, 516] width 187 height 36
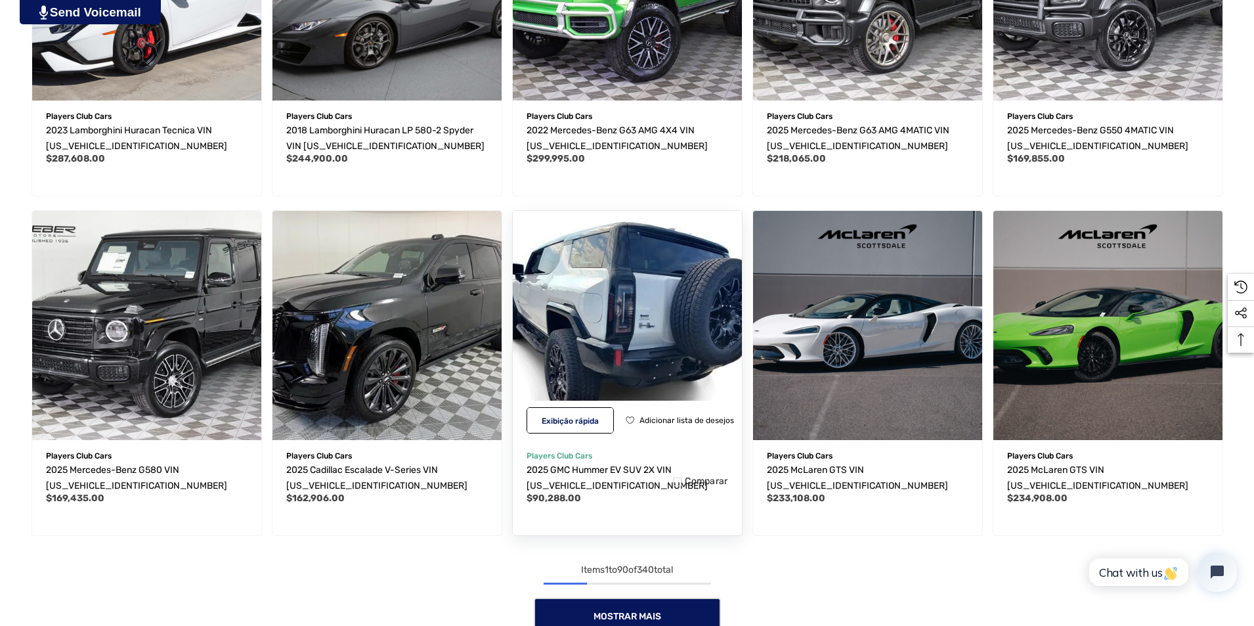
scroll to position [6440, 0]
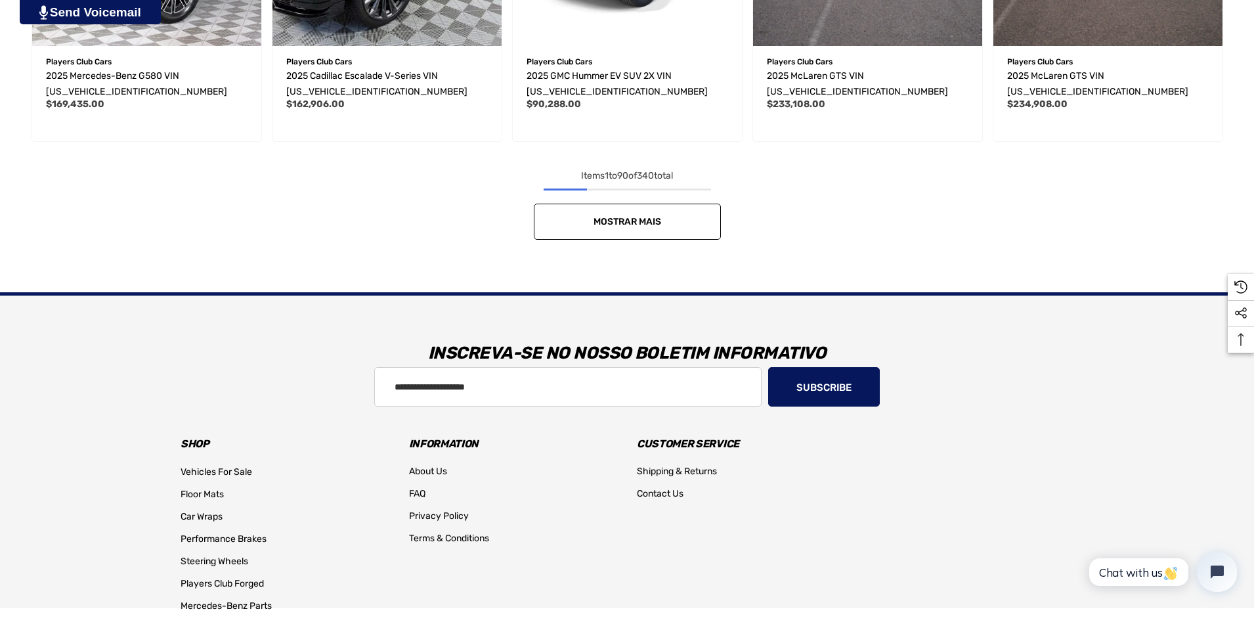
click at [653, 221] on span "Mostrar mais" at bounding box center [627, 221] width 68 height 11
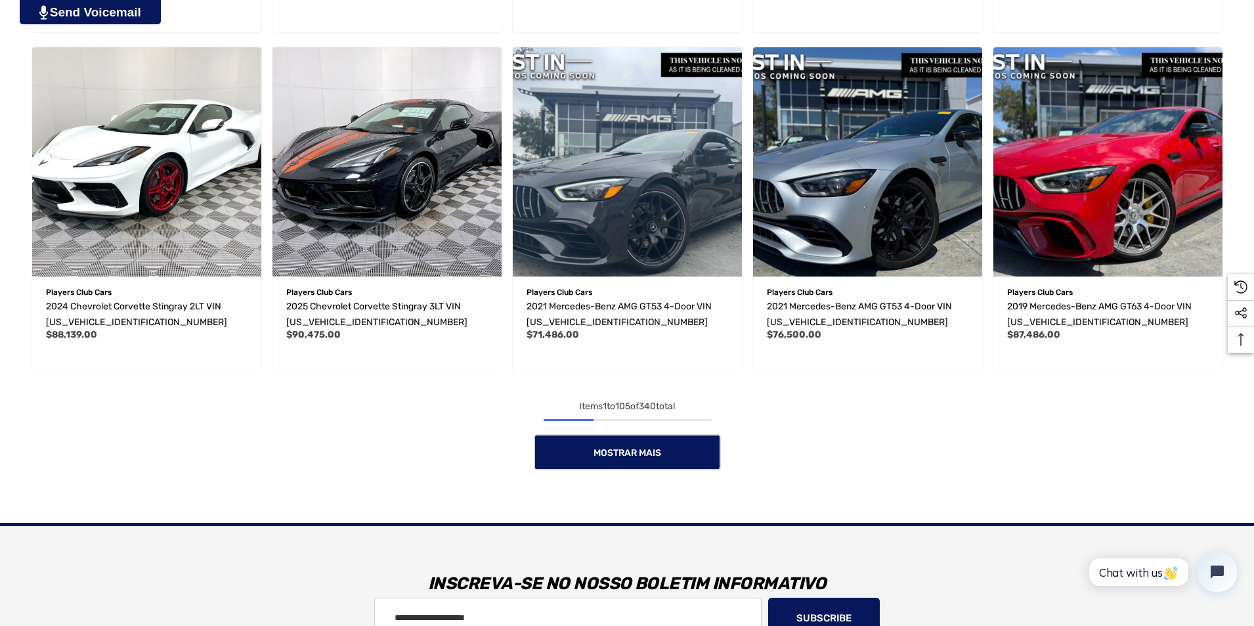
scroll to position [7360, 0]
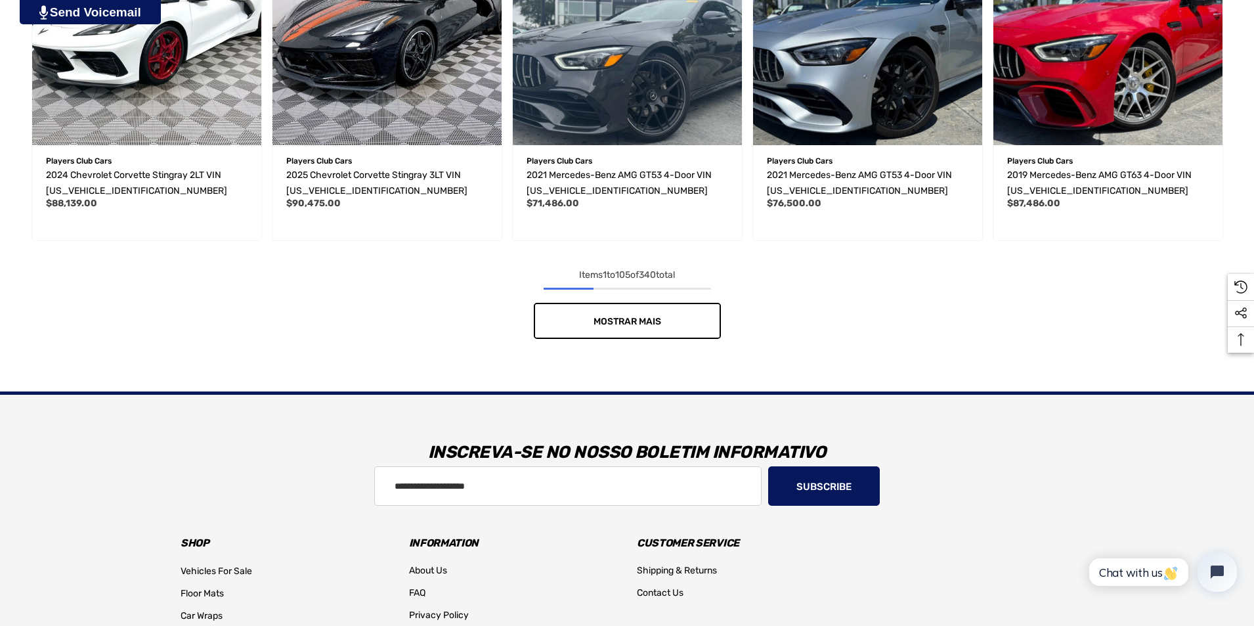
click at [644, 328] on link "Mostrar mais" at bounding box center [627, 321] width 187 height 36
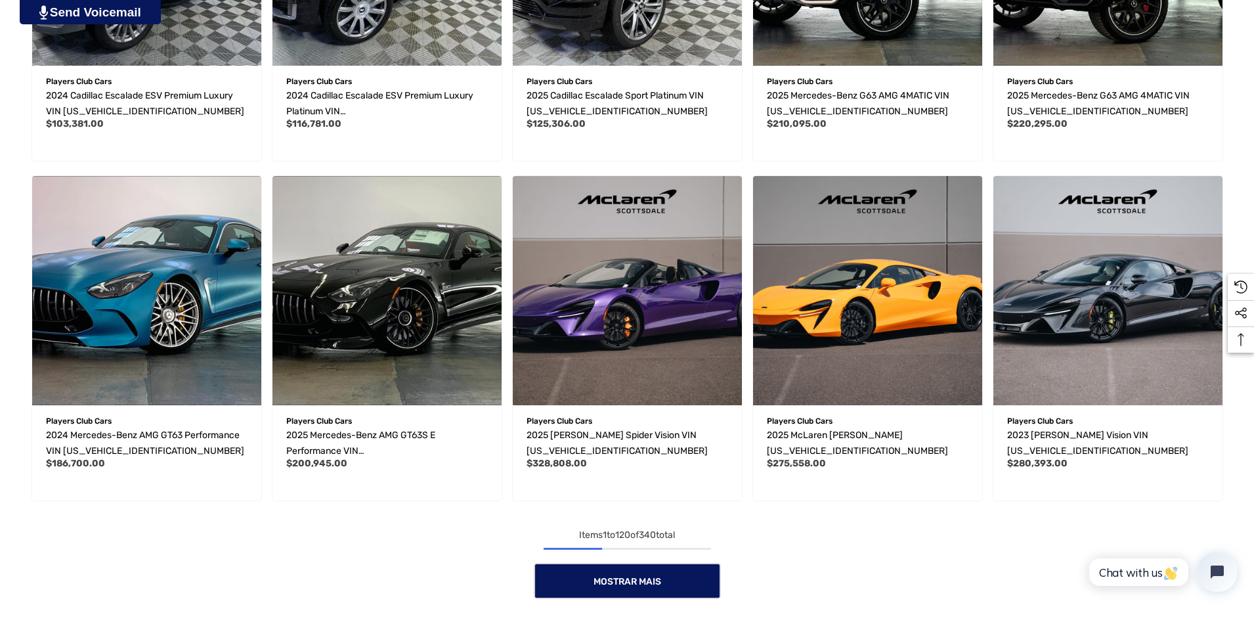
scroll to position [8545, 0]
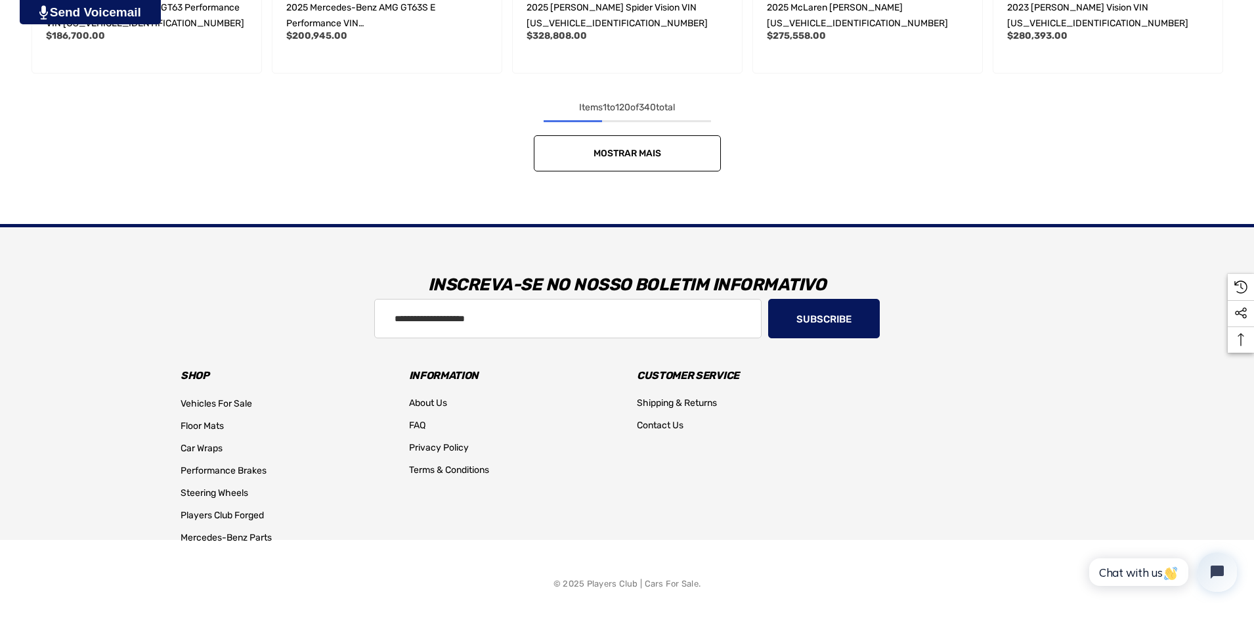
click at [635, 155] on span "Mostrar mais" at bounding box center [627, 153] width 68 height 11
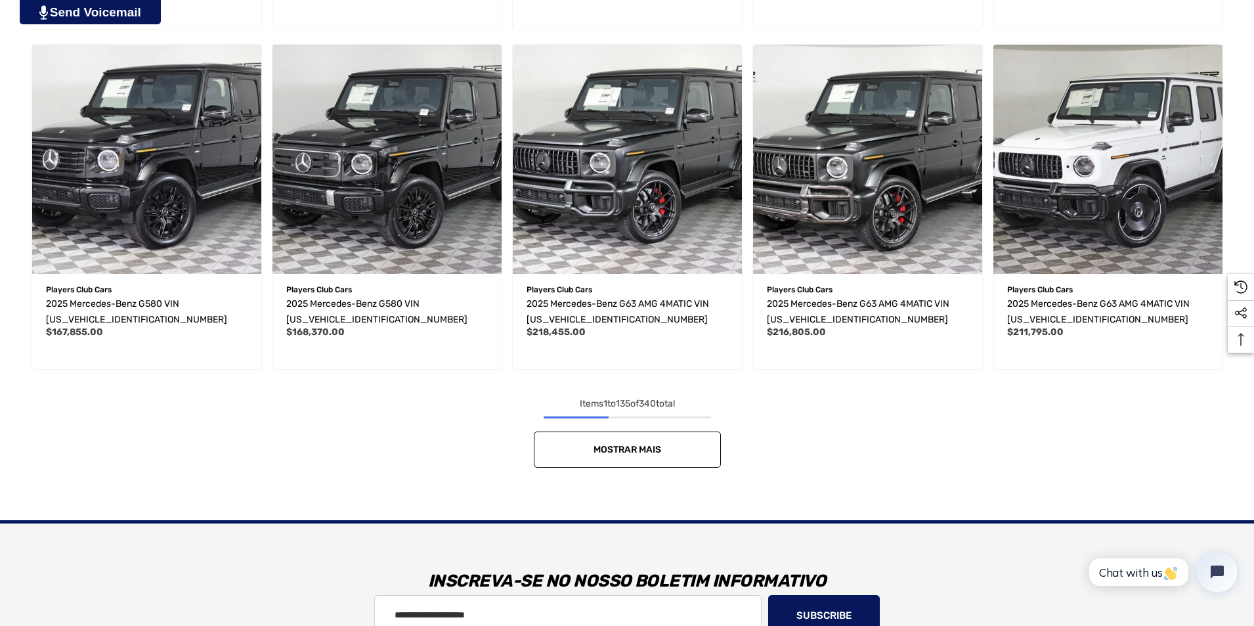
scroll to position [9333, 0]
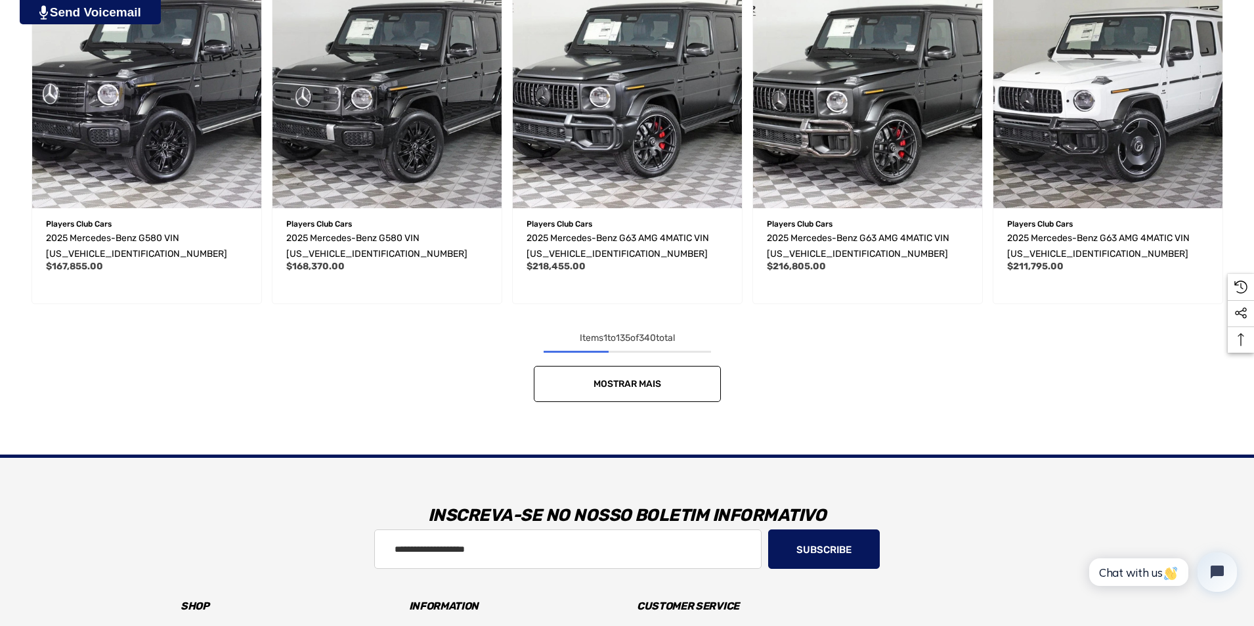
click at [679, 385] on link "Mostrar mais" at bounding box center [627, 384] width 187 height 36
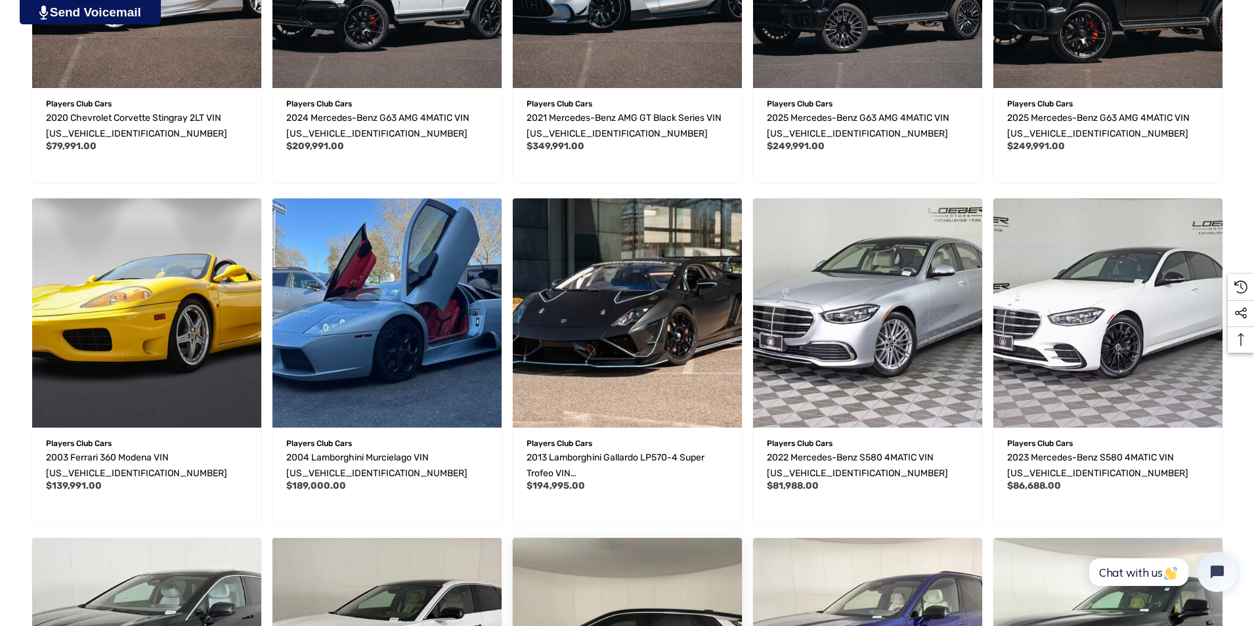
scroll to position [10252, 0]
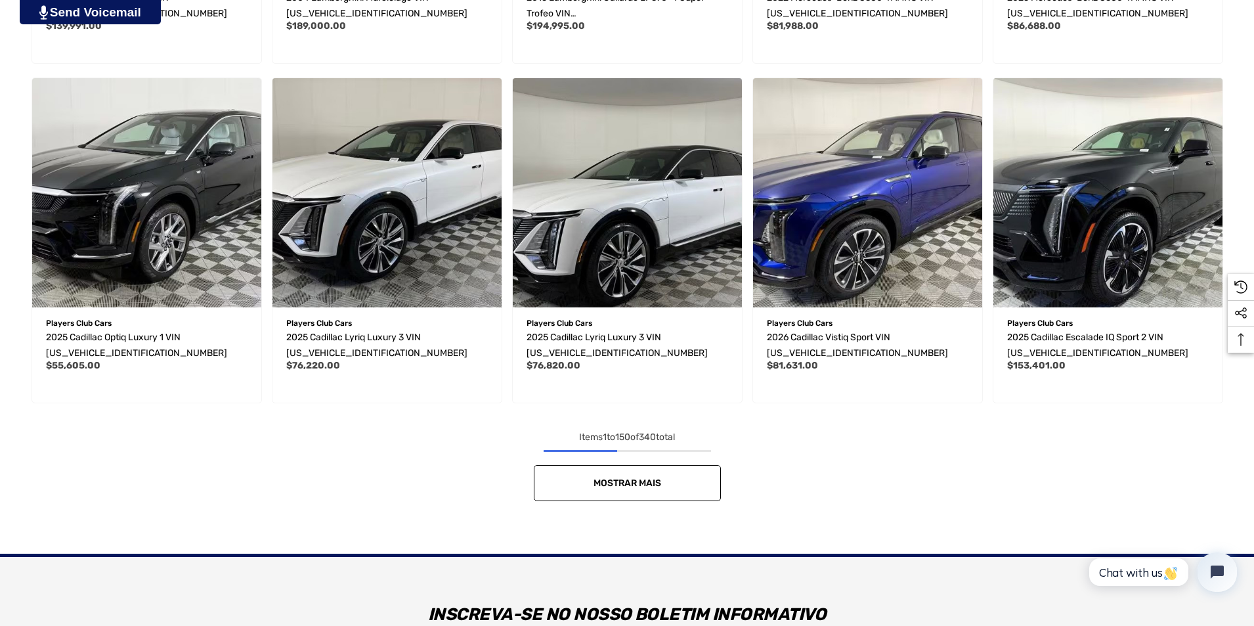
click at [655, 475] on link "Mostrar mais" at bounding box center [627, 483] width 187 height 36
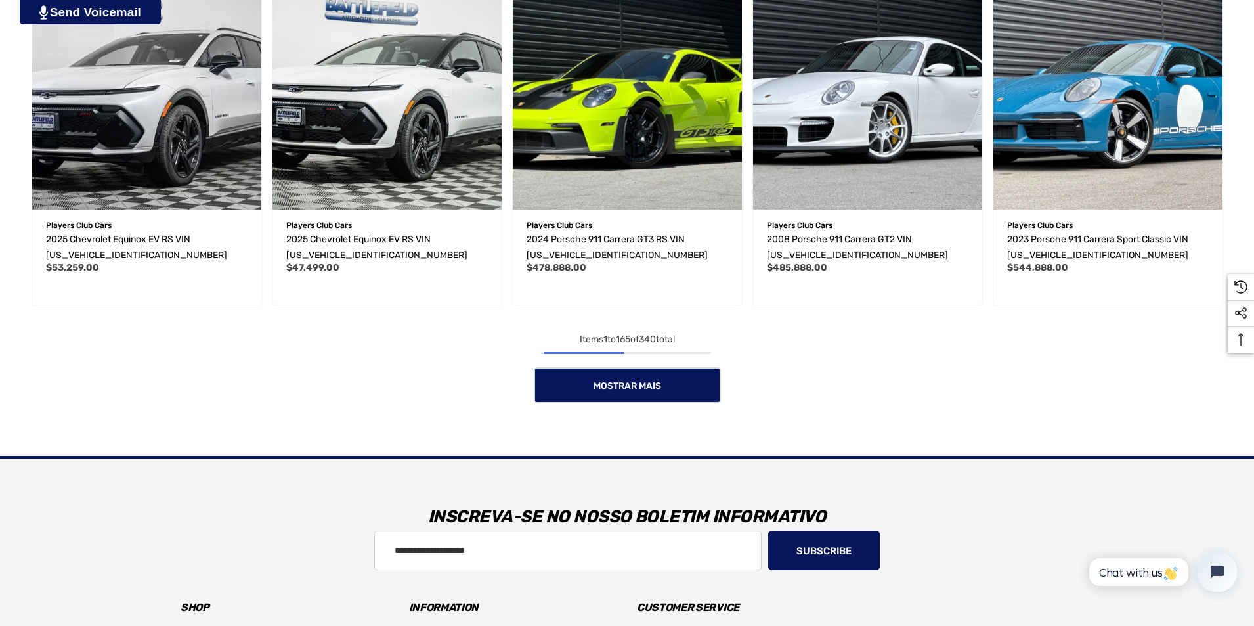
scroll to position [11600, 0]
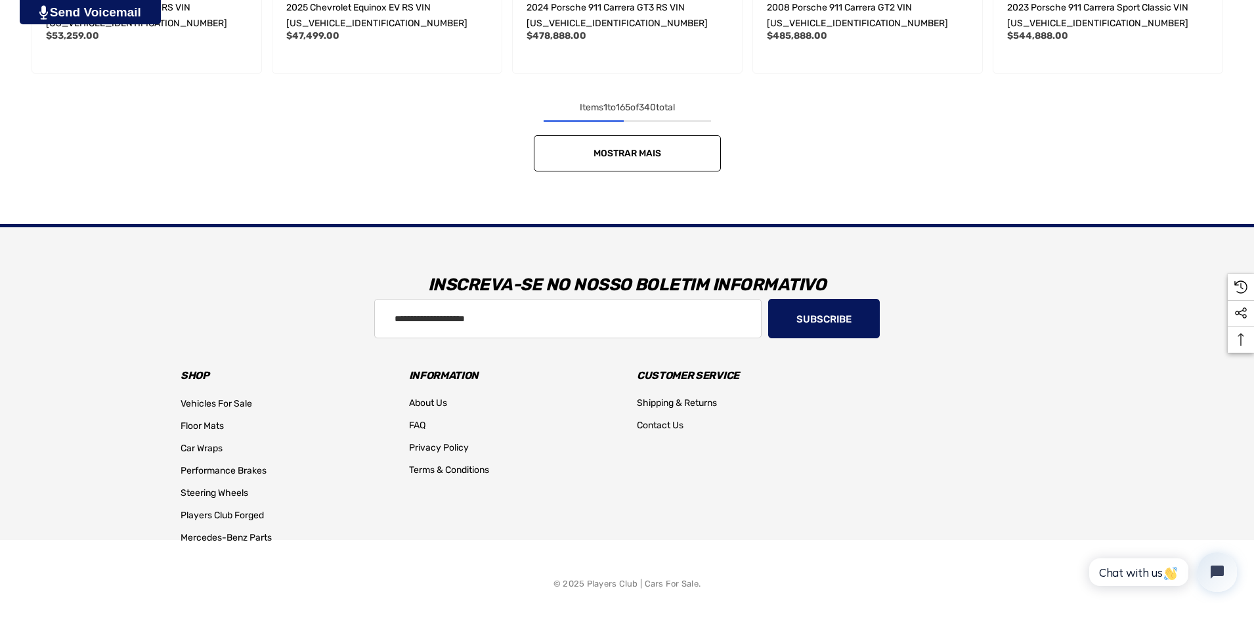
click at [626, 145] on link "Mostrar mais" at bounding box center [627, 153] width 187 height 36
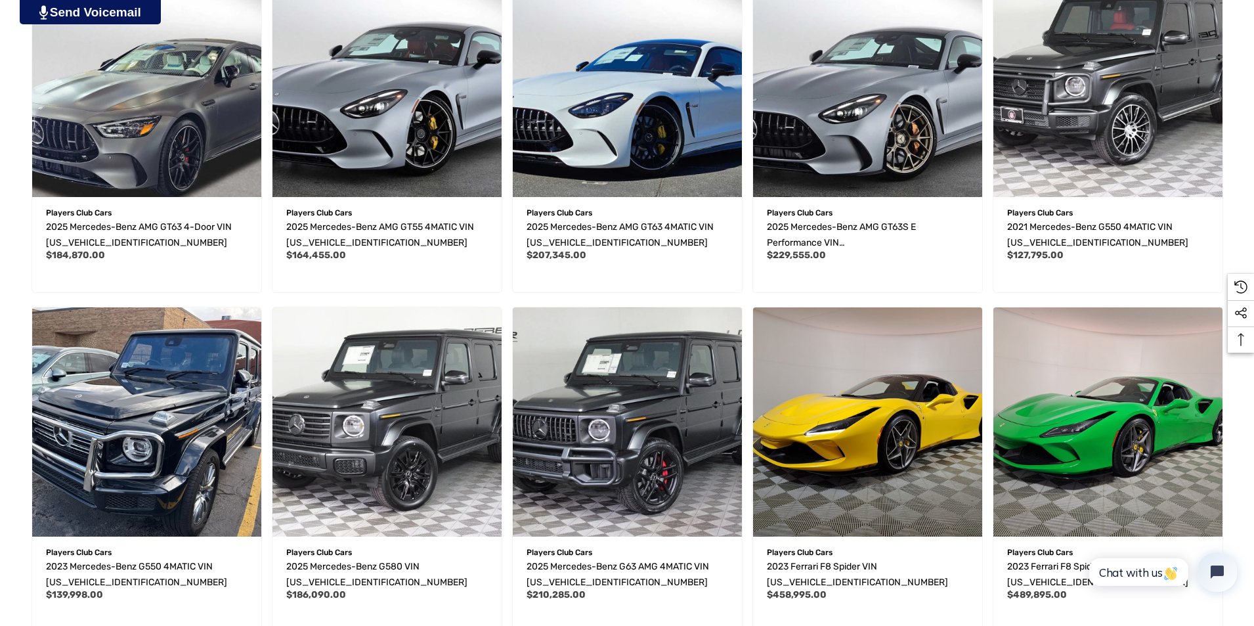
scroll to position [12388, 0]
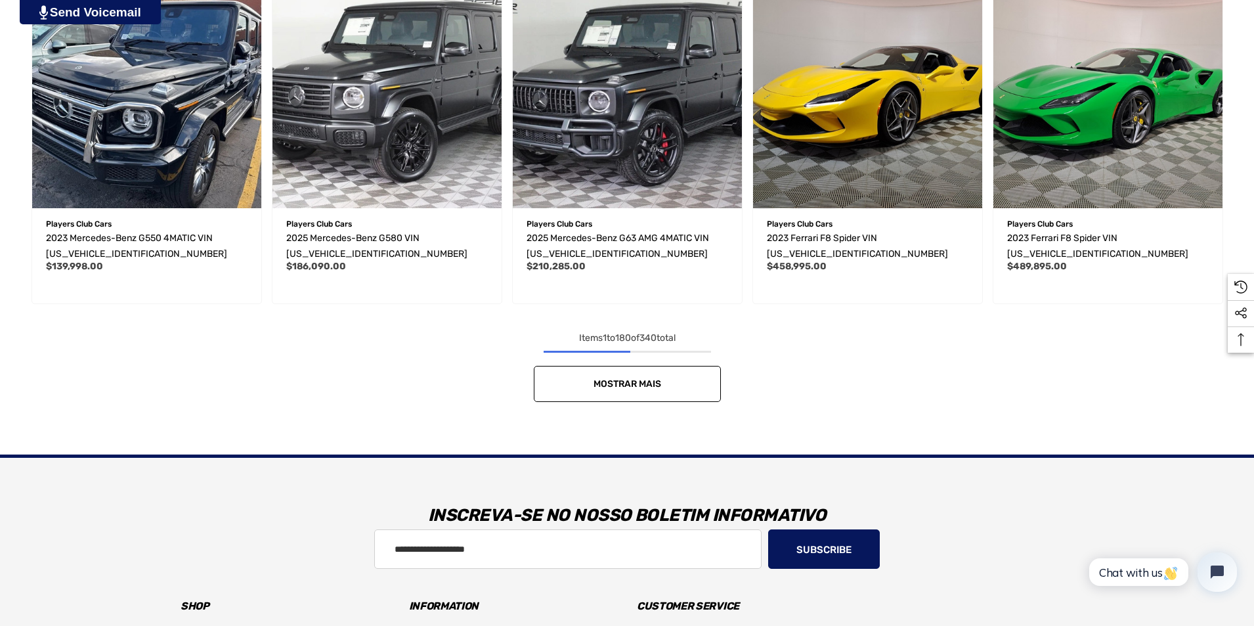
click at [588, 384] on link "Mostrar mais" at bounding box center [627, 384] width 187 height 36
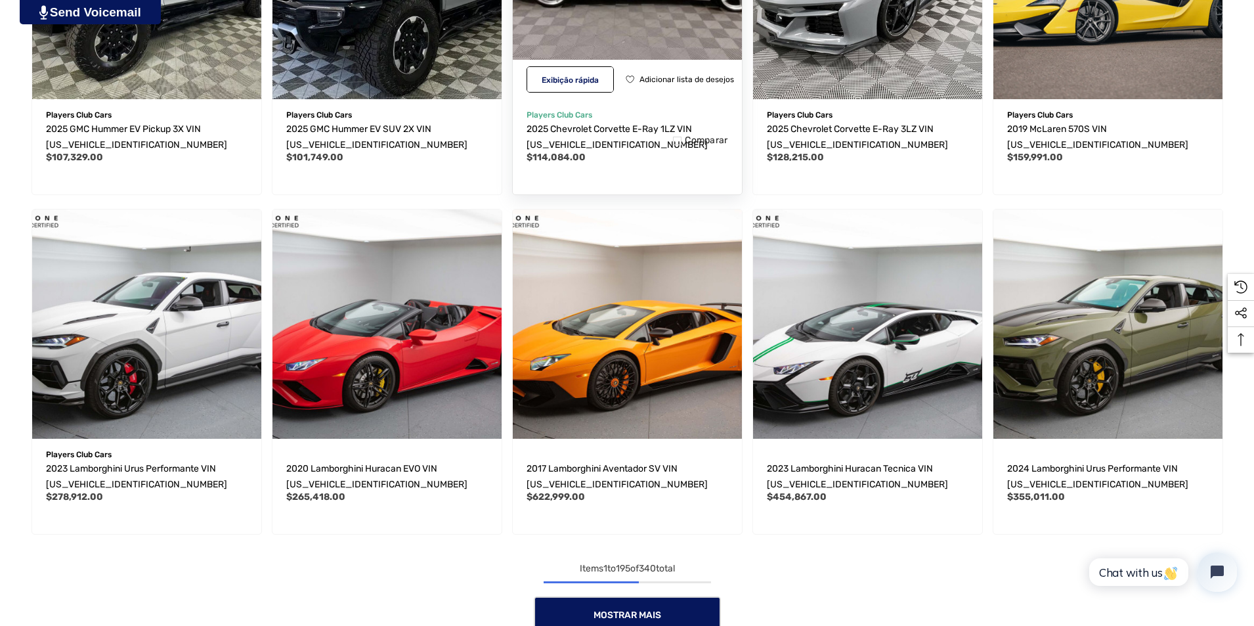
scroll to position [13504, 0]
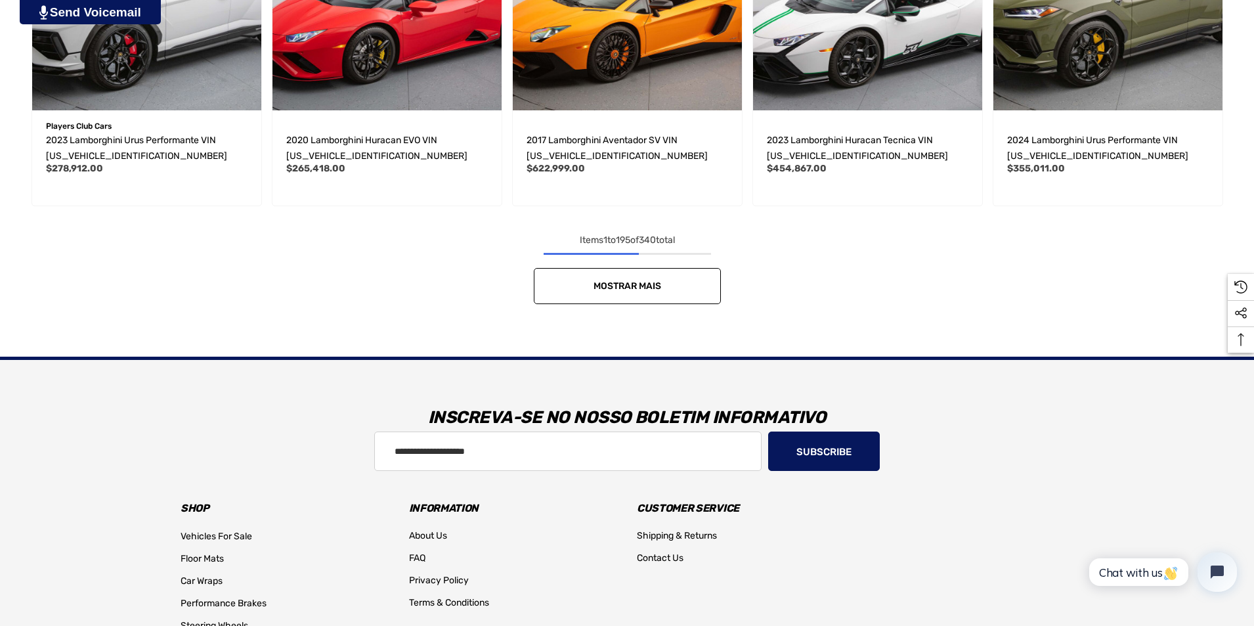
click at [622, 296] on link "Mostrar mais" at bounding box center [627, 286] width 187 height 36
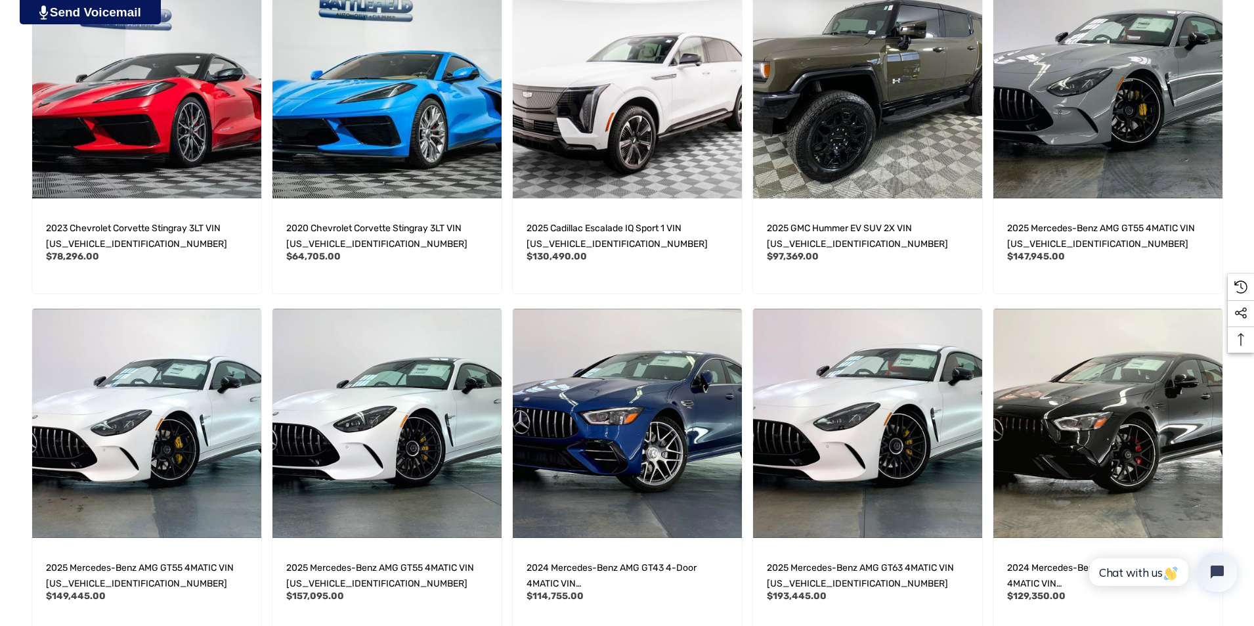
scroll to position [14423, 0]
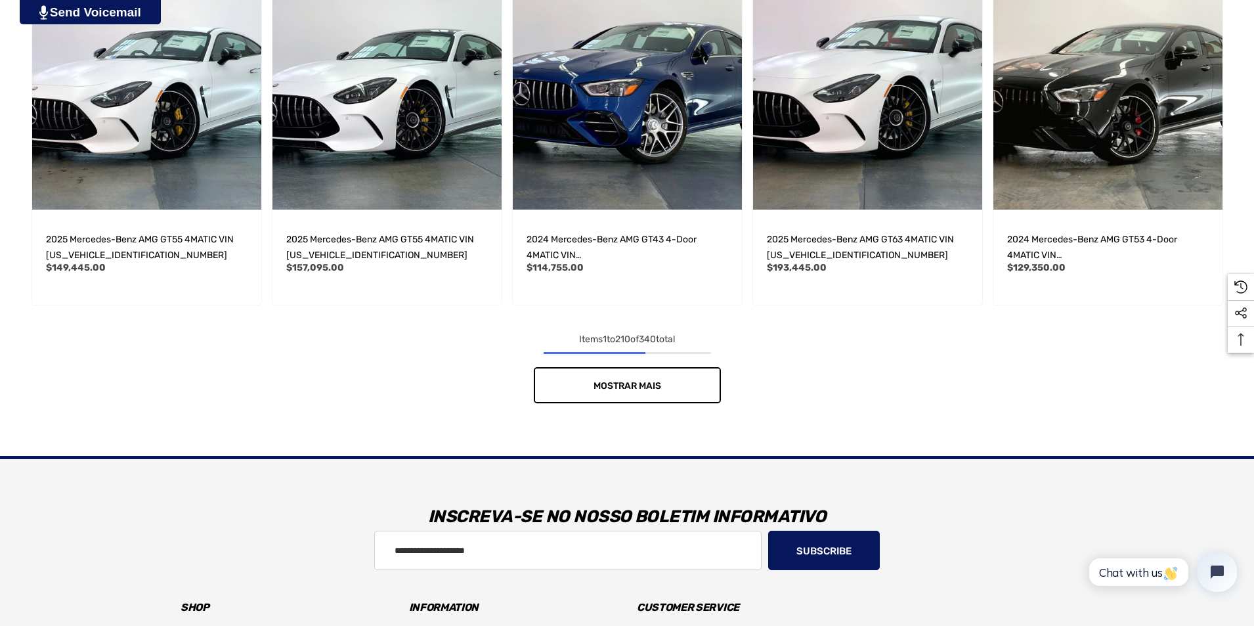
click at [589, 379] on link "Mostrar mais" at bounding box center [627, 385] width 187 height 36
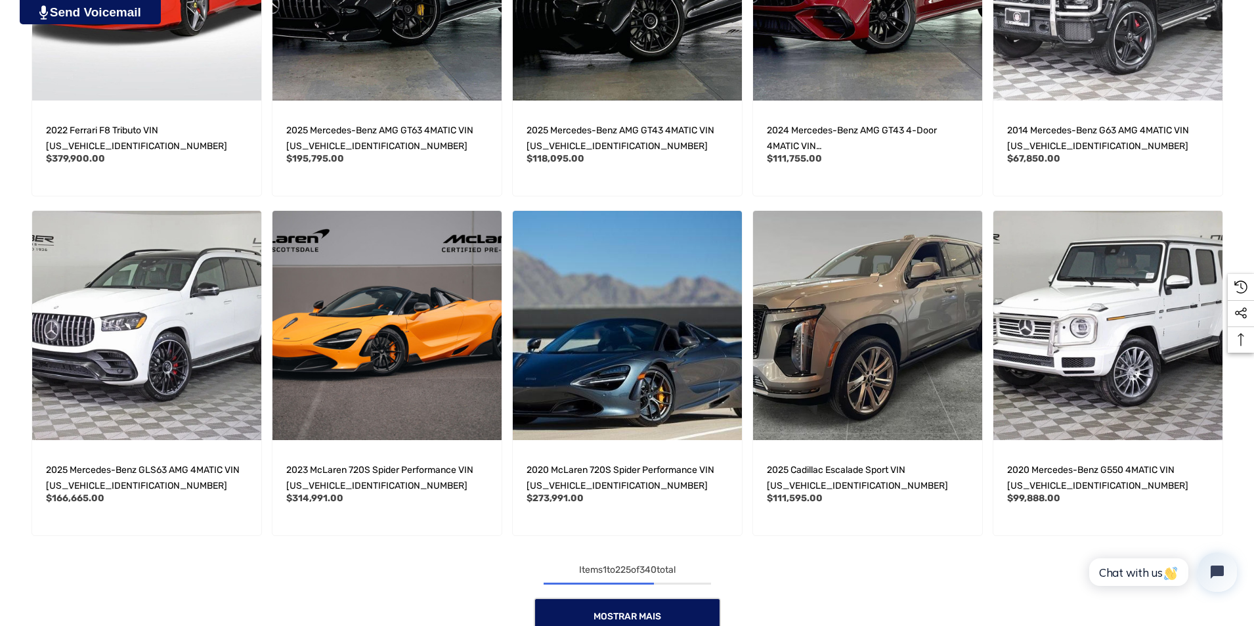
scroll to position [15539, 0]
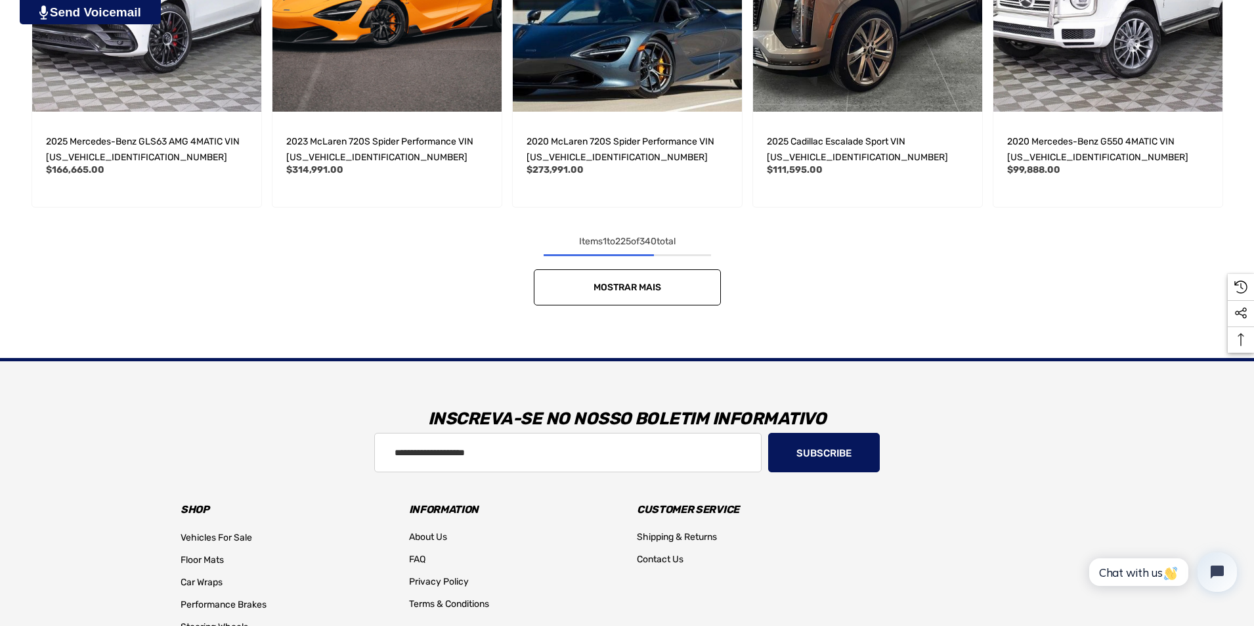
click at [630, 288] on span "Mostrar mais" at bounding box center [627, 287] width 68 height 11
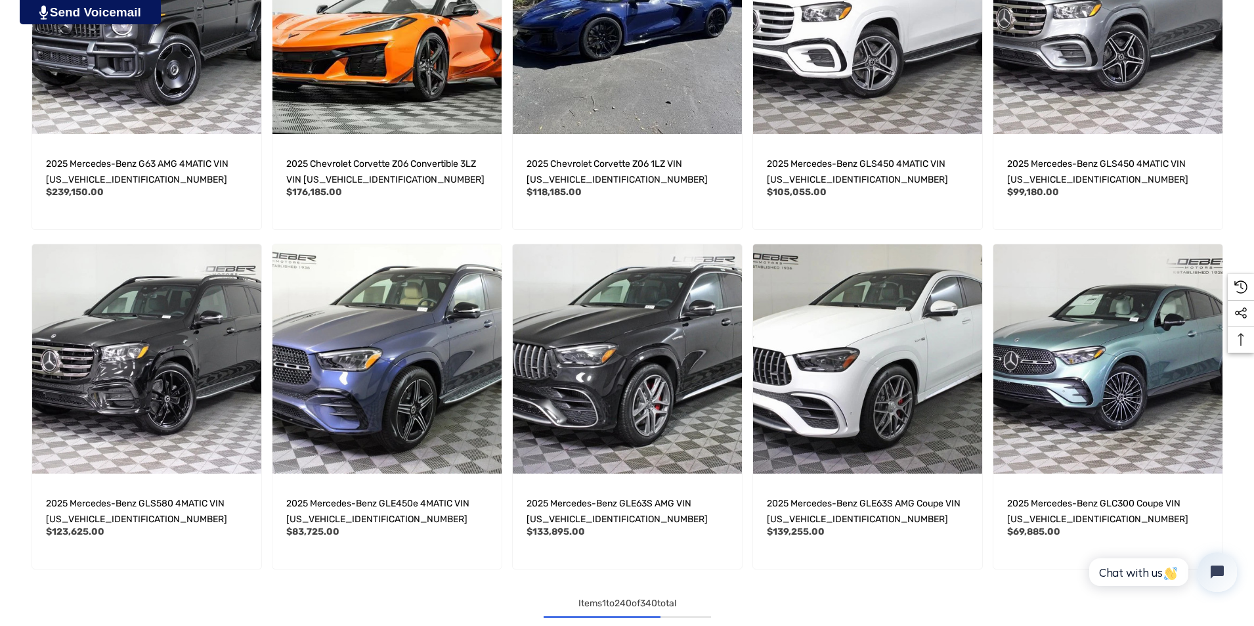
scroll to position [16261, 0]
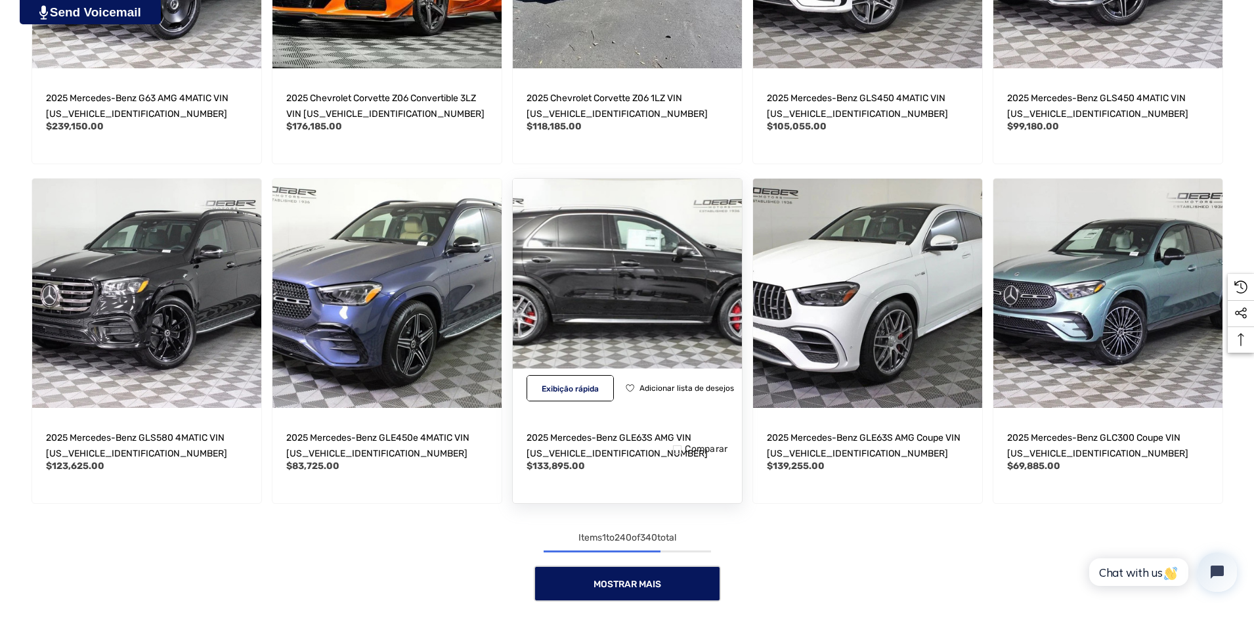
click at [702, 288] on img "2025 Mercedes-Benz GLE63S AMG VIN 4JGFB8KB7SB371094,$133,895.00\a" at bounding box center [627, 293] width 252 height 252
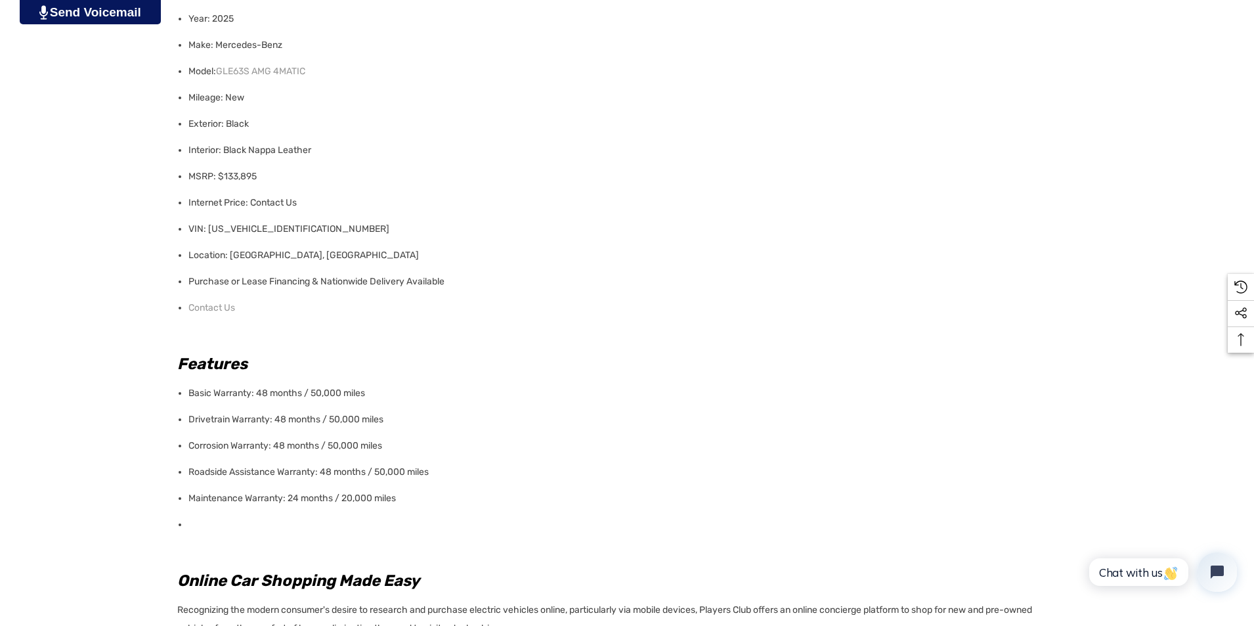
scroll to position [919, 0]
